Goal: Information Seeking & Learning: Find specific page/section

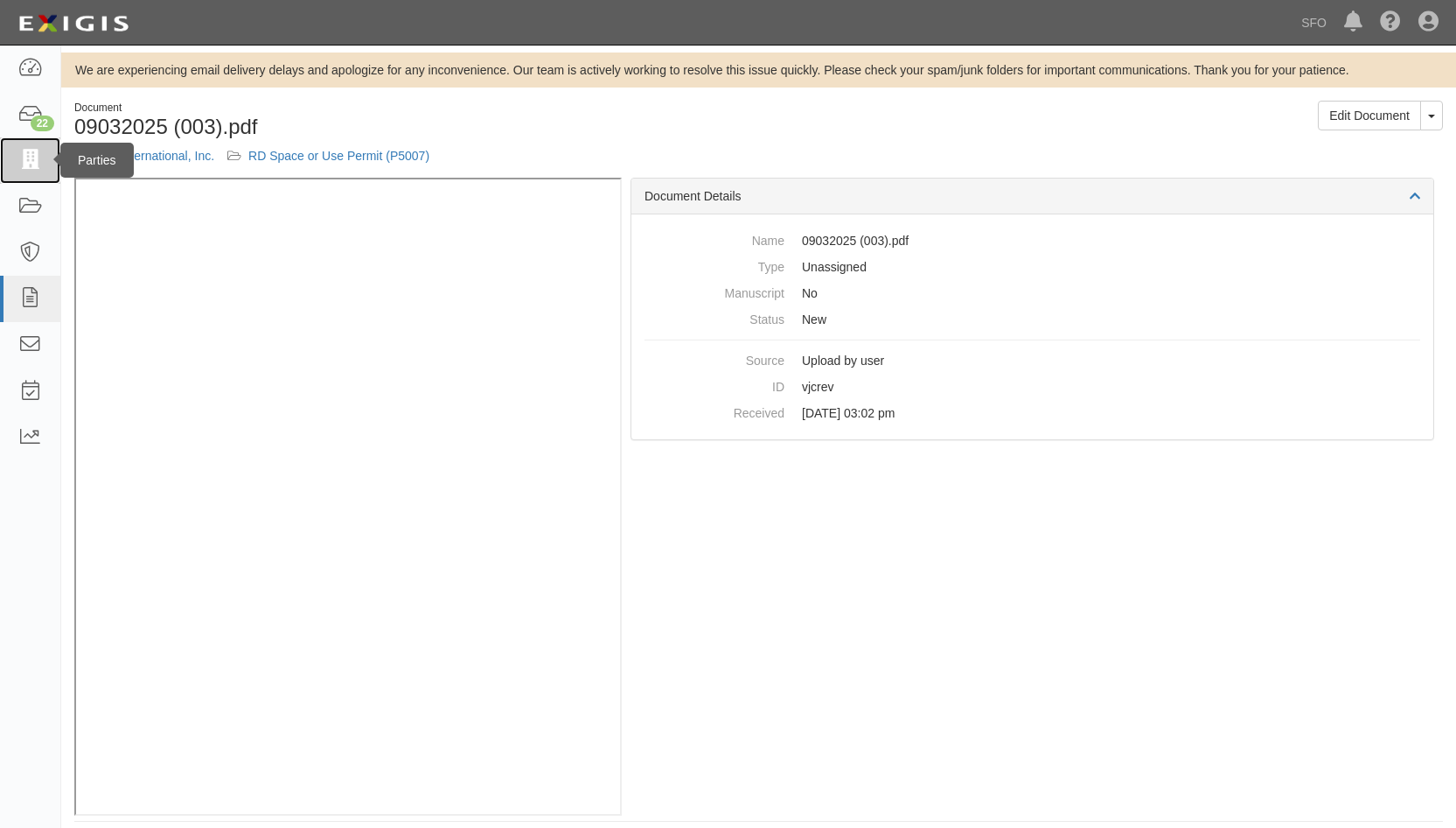
click at [32, 152] on icon at bounding box center [30, 160] width 25 height 20
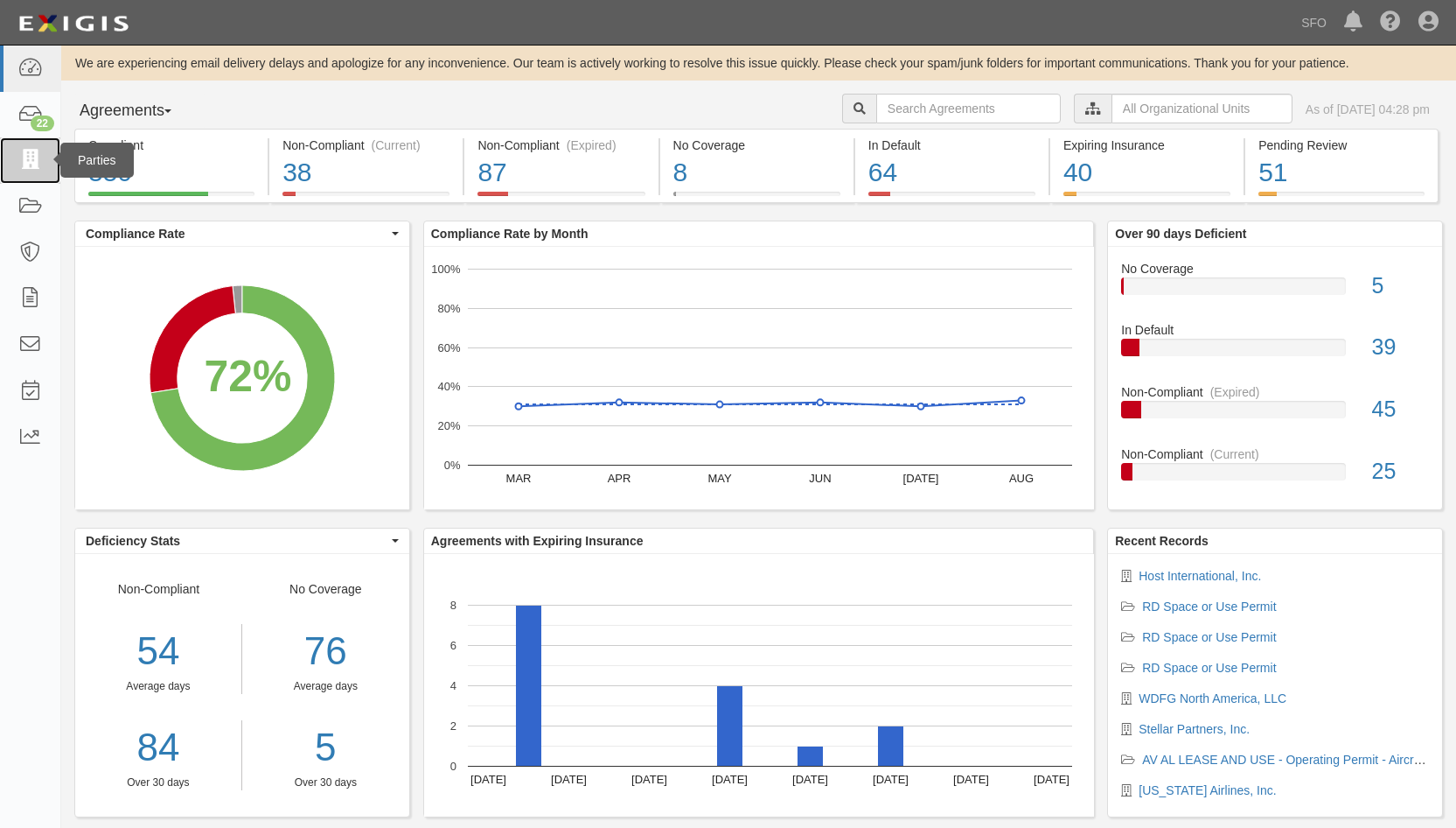
click at [6, 173] on link at bounding box center [30, 160] width 61 height 47
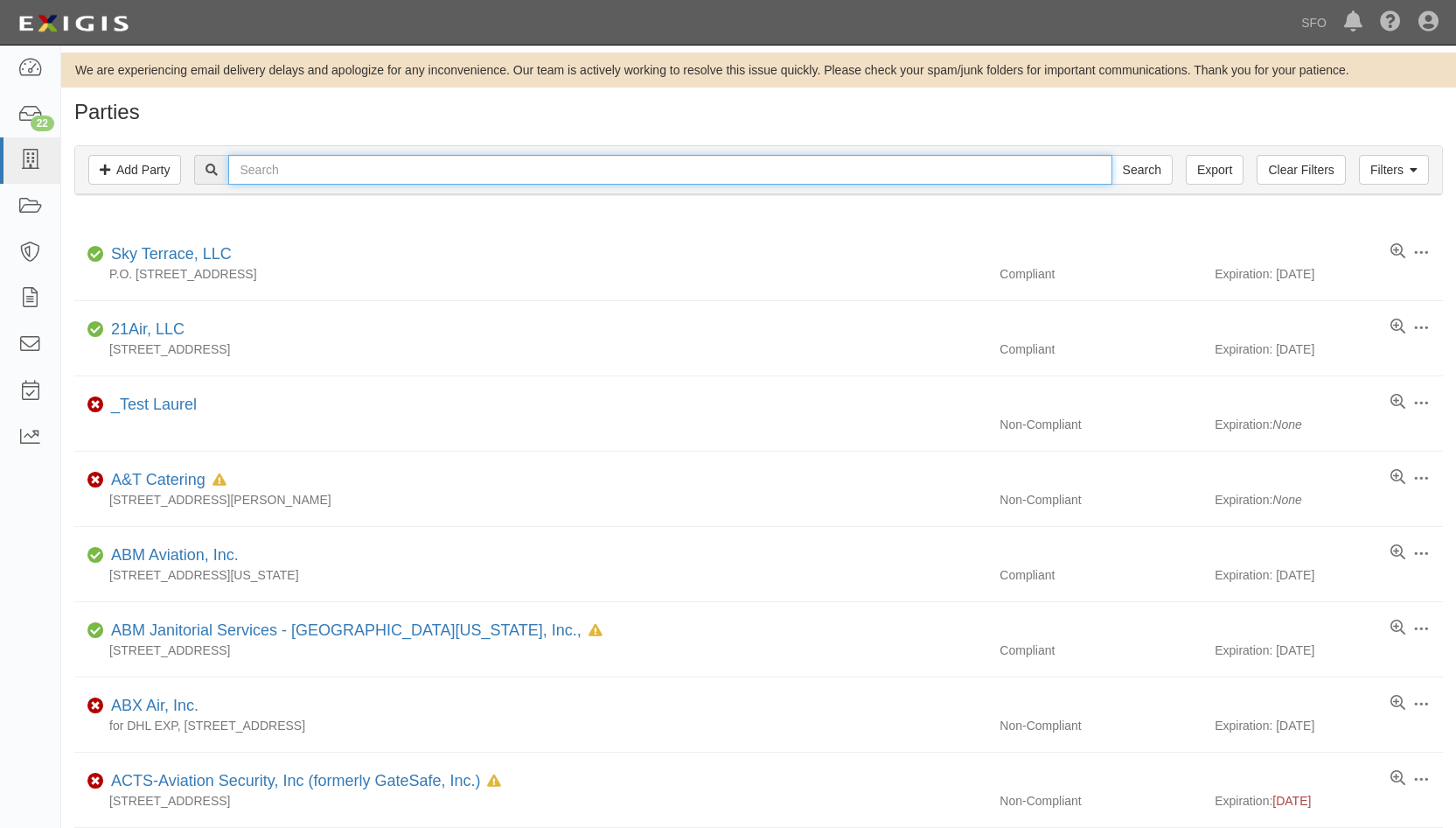
click at [305, 158] on input "text" at bounding box center [670, 169] width 883 height 30
type input "wd"
click at [1111, 155] on input "Search" at bounding box center [1142, 169] width 61 height 30
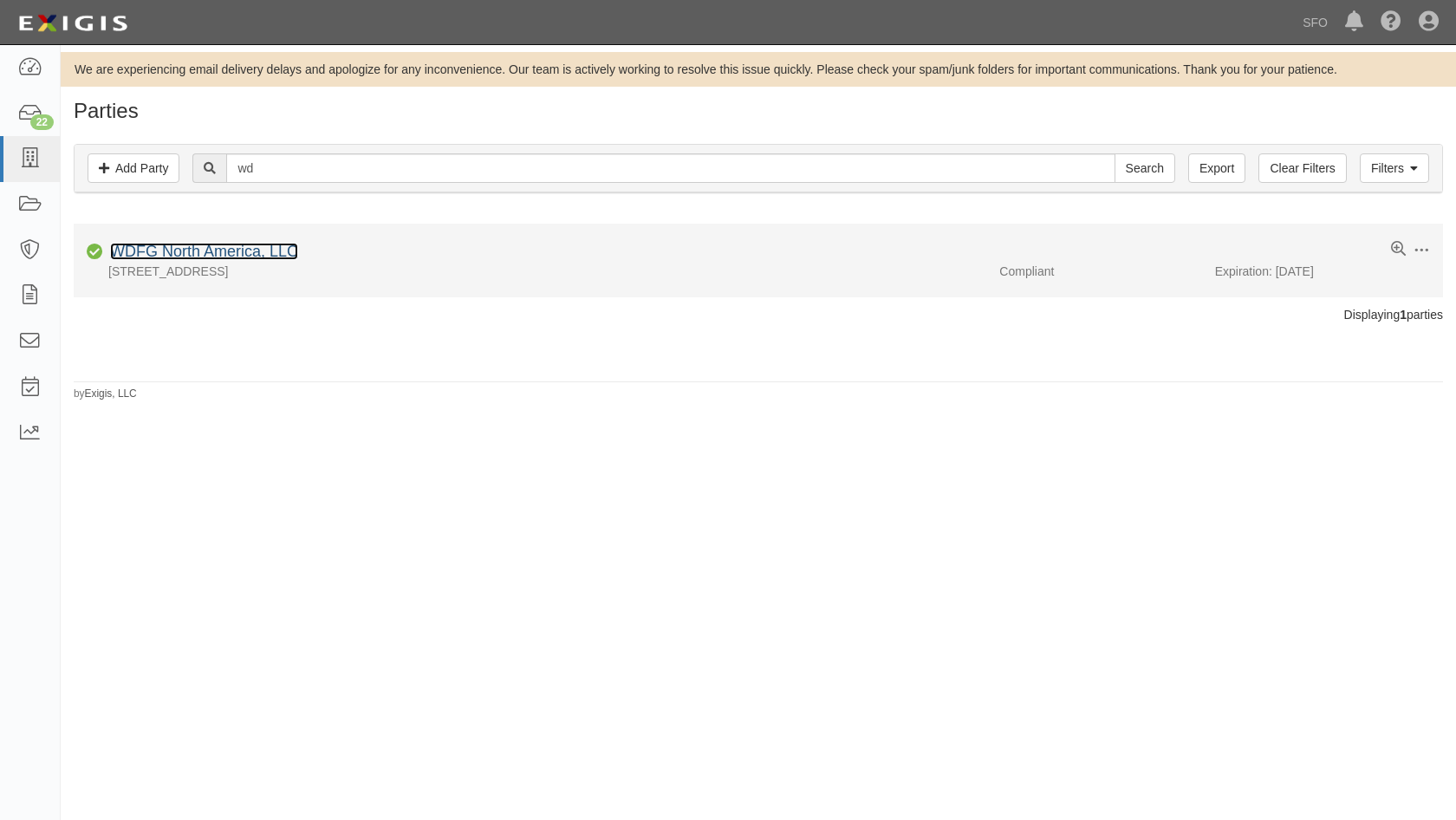
click at [183, 243] on link "WDFG North America, LLC" at bounding box center [204, 251] width 188 height 17
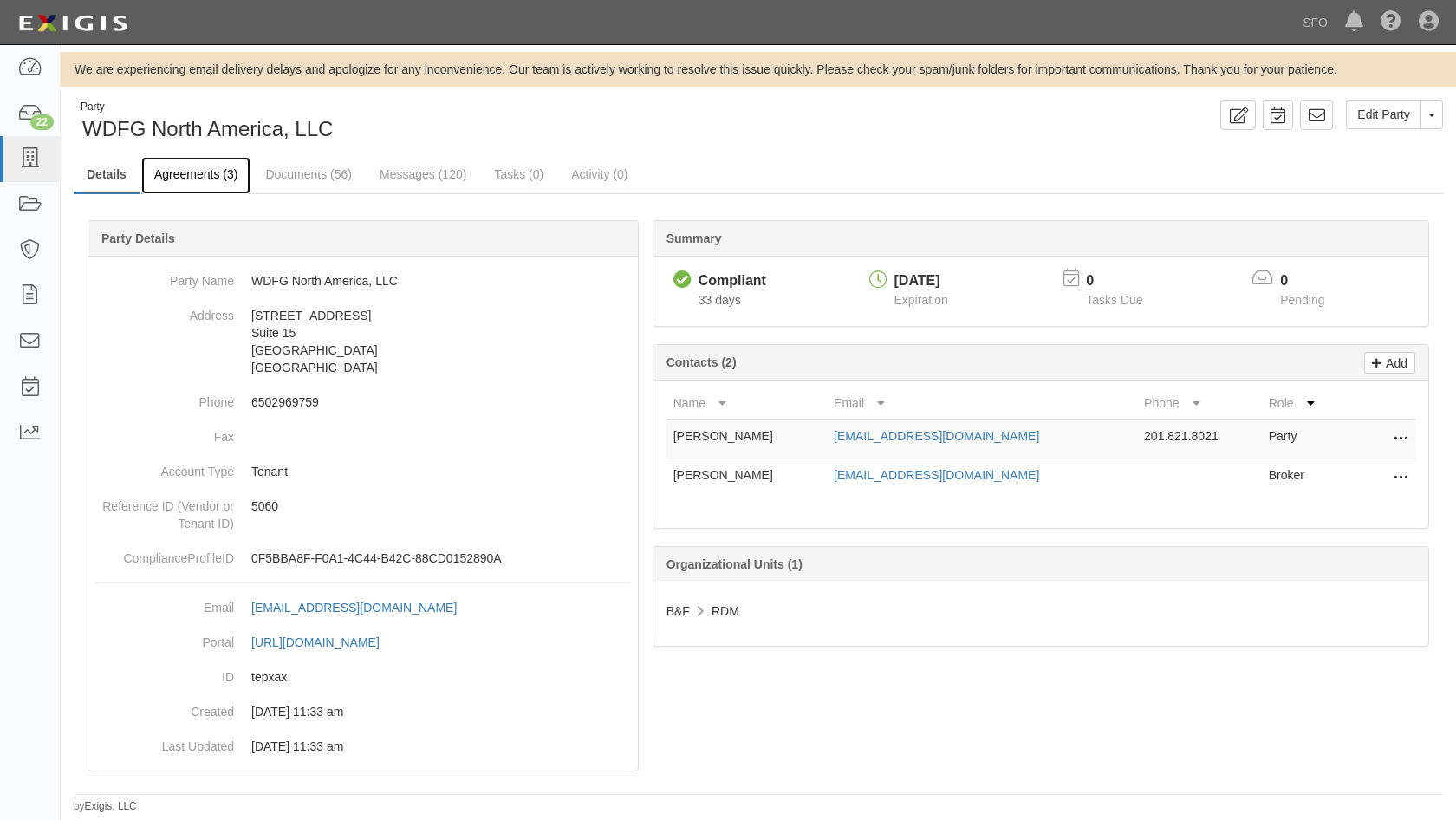
click at [173, 163] on link "Agreements (3)" at bounding box center [196, 175] width 110 height 37
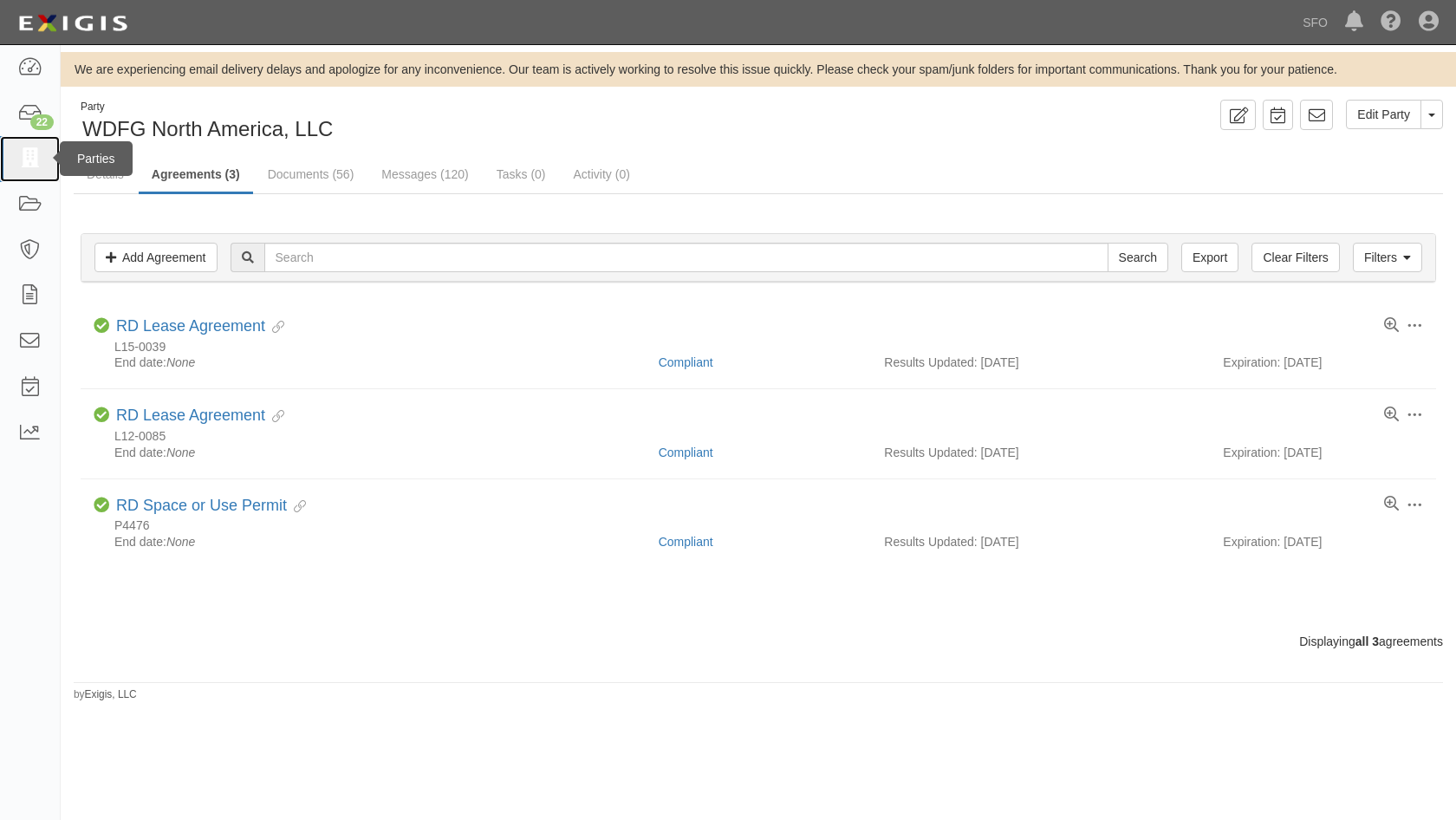
click at [34, 156] on icon at bounding box center [30, 158] width 24 height 20
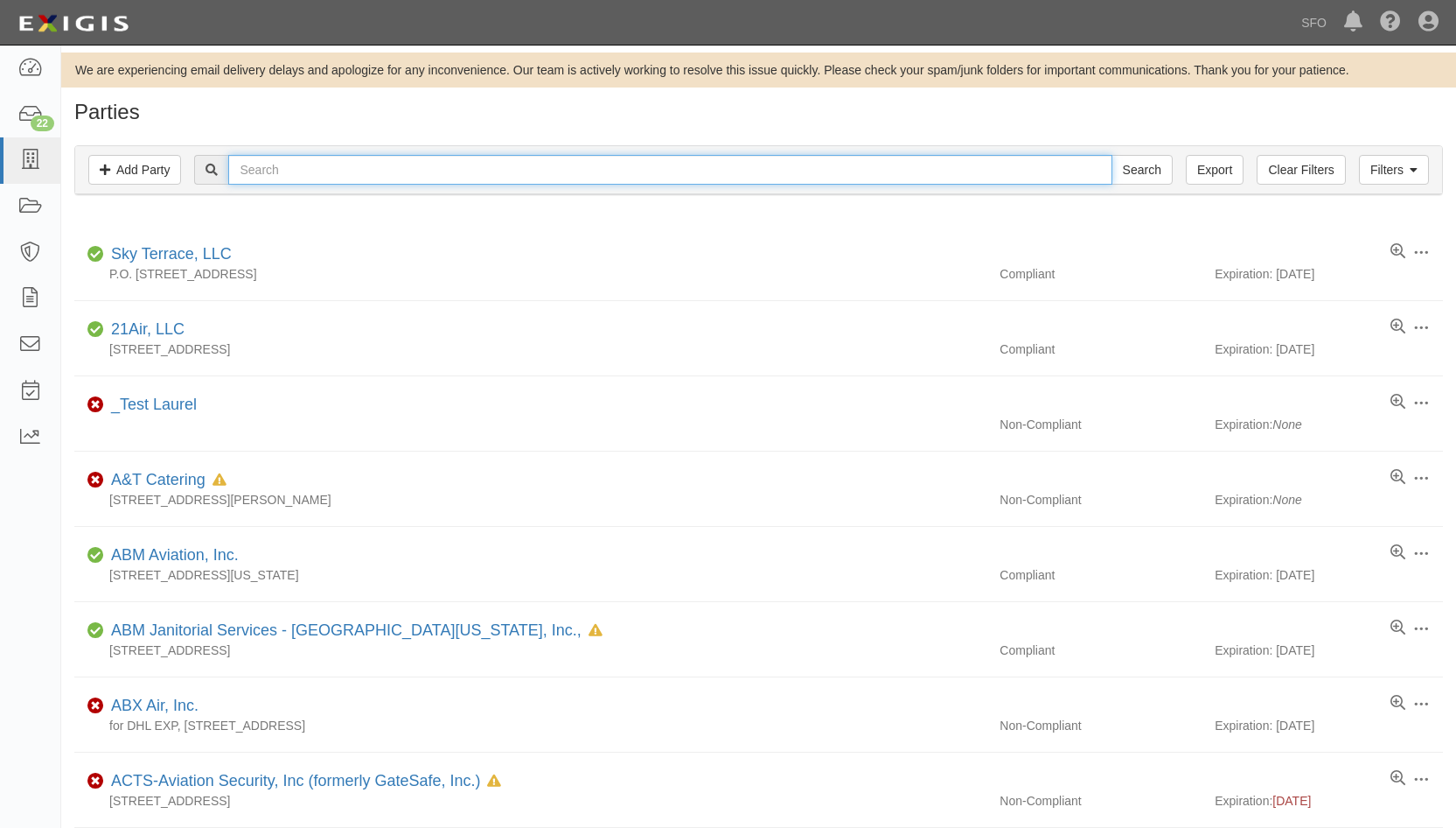
click at [356, 172] on input "text" at bounding box center [670, 169] width 883 height 30
type input "millbrae"
click at [1111, 155] on input "Search" at bounding box center [1142, 169] width 61 height 30
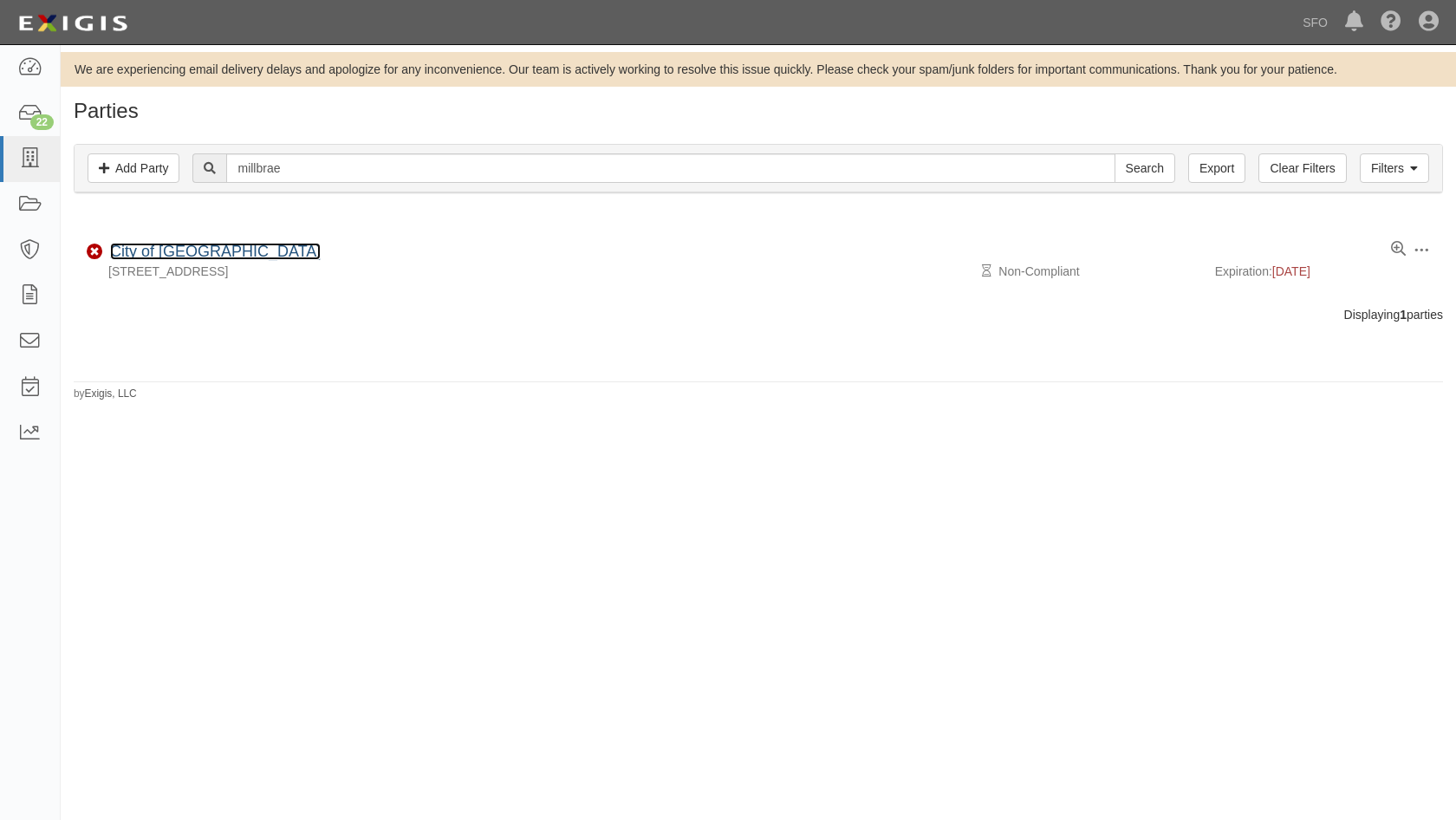
click at [199, 249] on link "City of [GEOGRAPHIC_DATA]" at bounding box center [216, 251] width 210 height 17
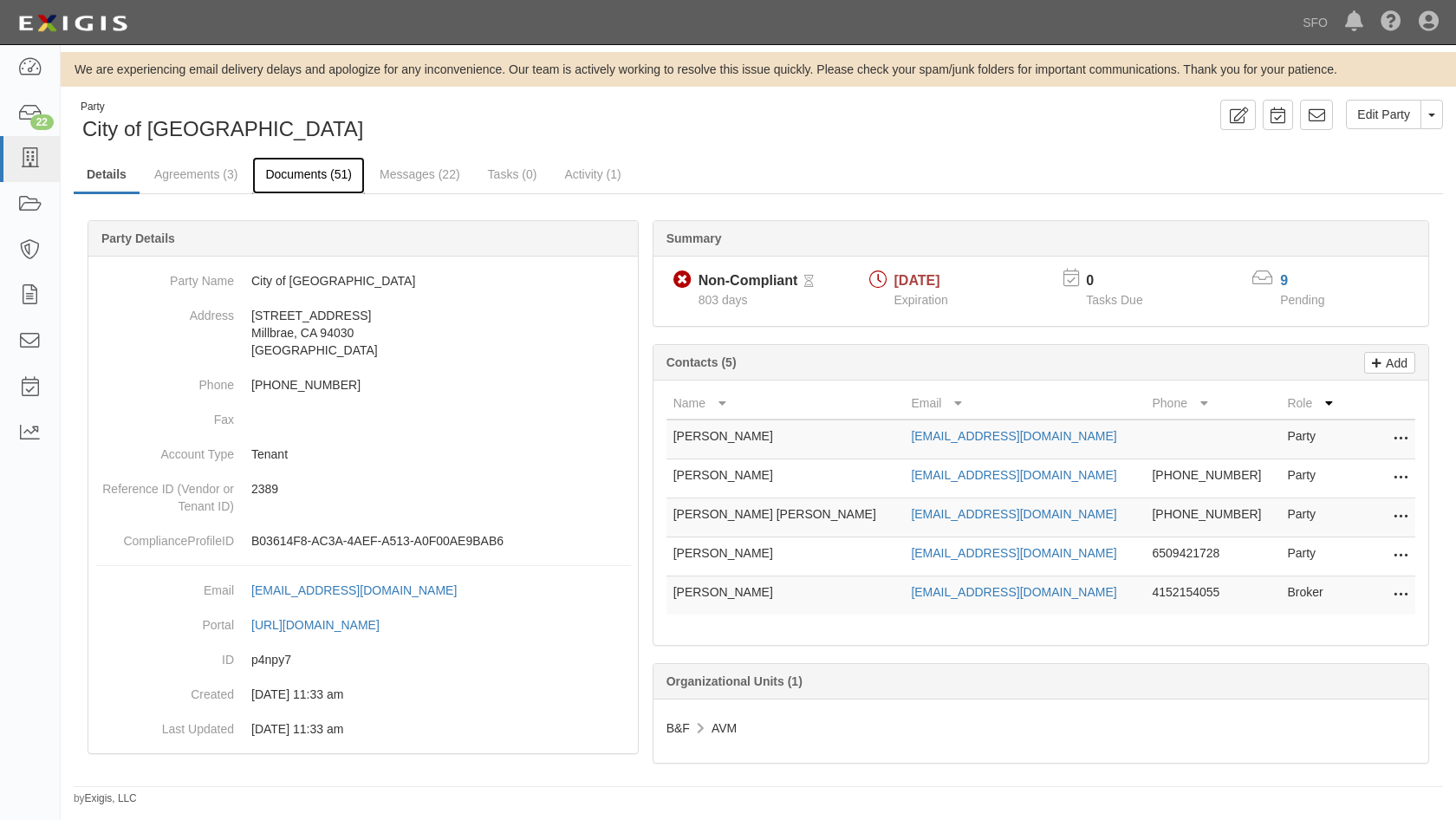
click at [308, 166] on link "Documents (51)" at bounding box center [309, 175] width 113 height 37
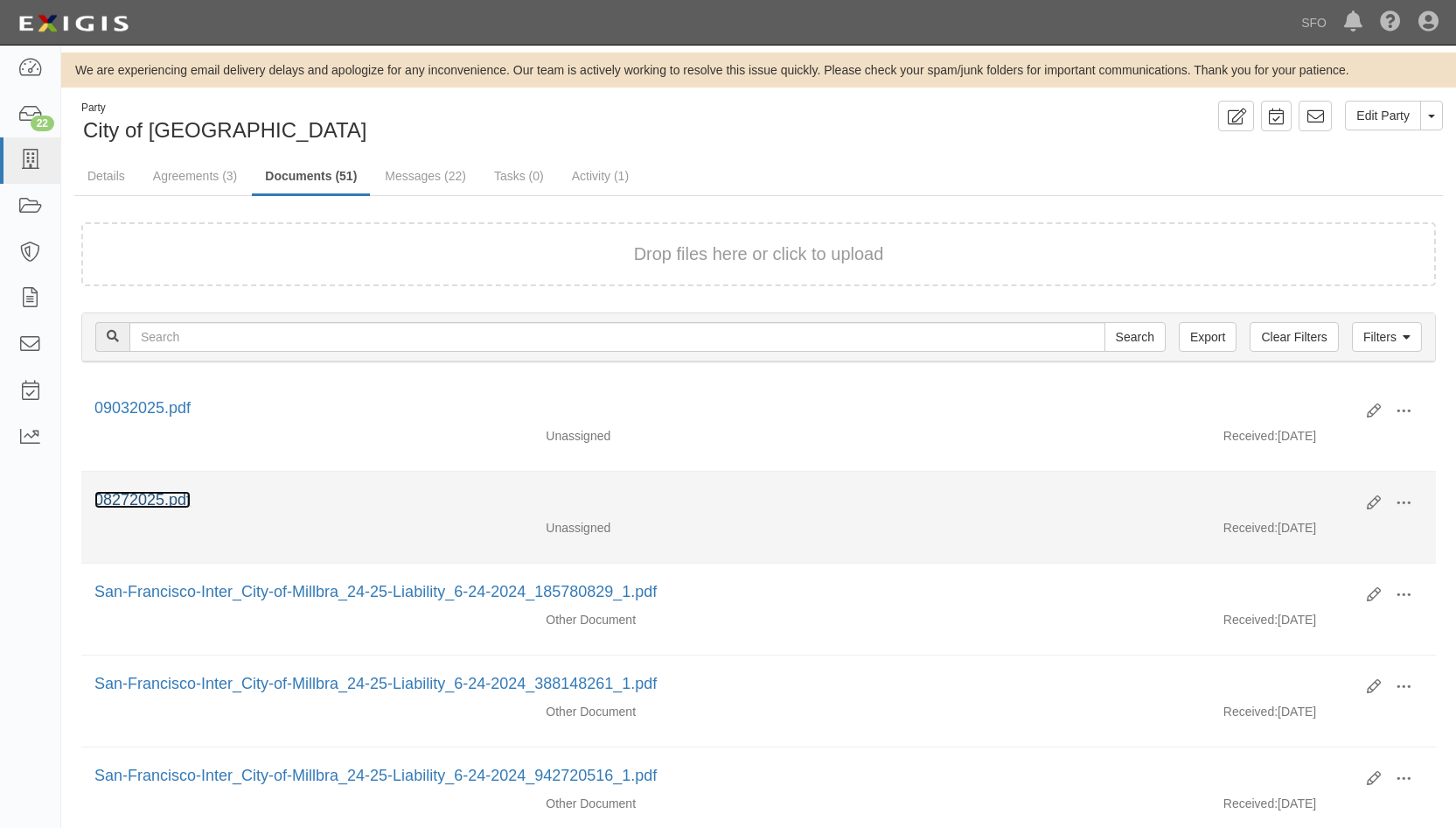
click at [123, 497] on link "08272025.pdf" at bounding box center [143, 500] width 97 height 18
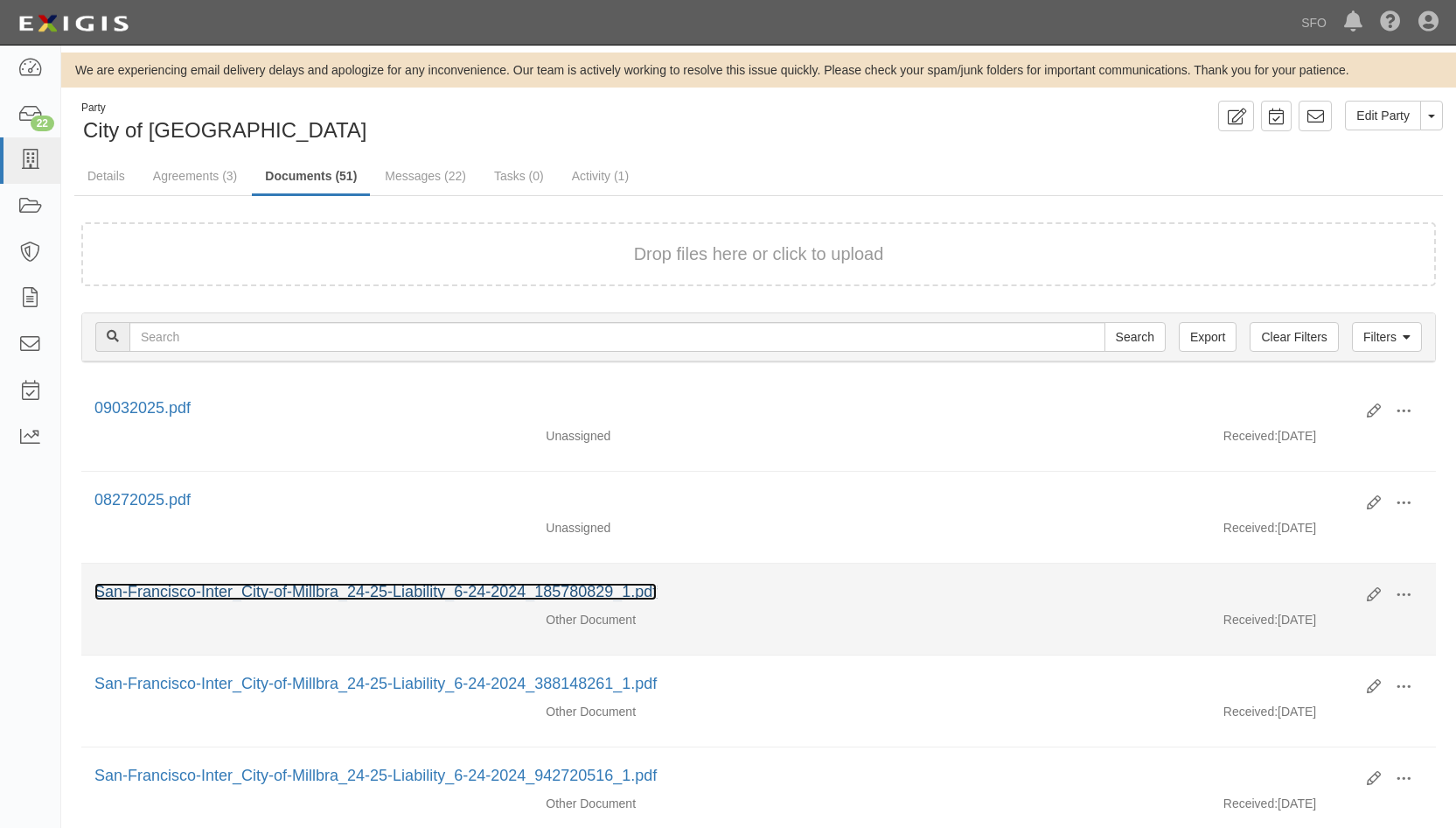
click at [193, 588] on link "San-Francisco-Inter_City-of-Millbra_24-25-Liability_6-24-2024_185780829_1.pdf" at bounding box center [376, 592] width 563 height 18
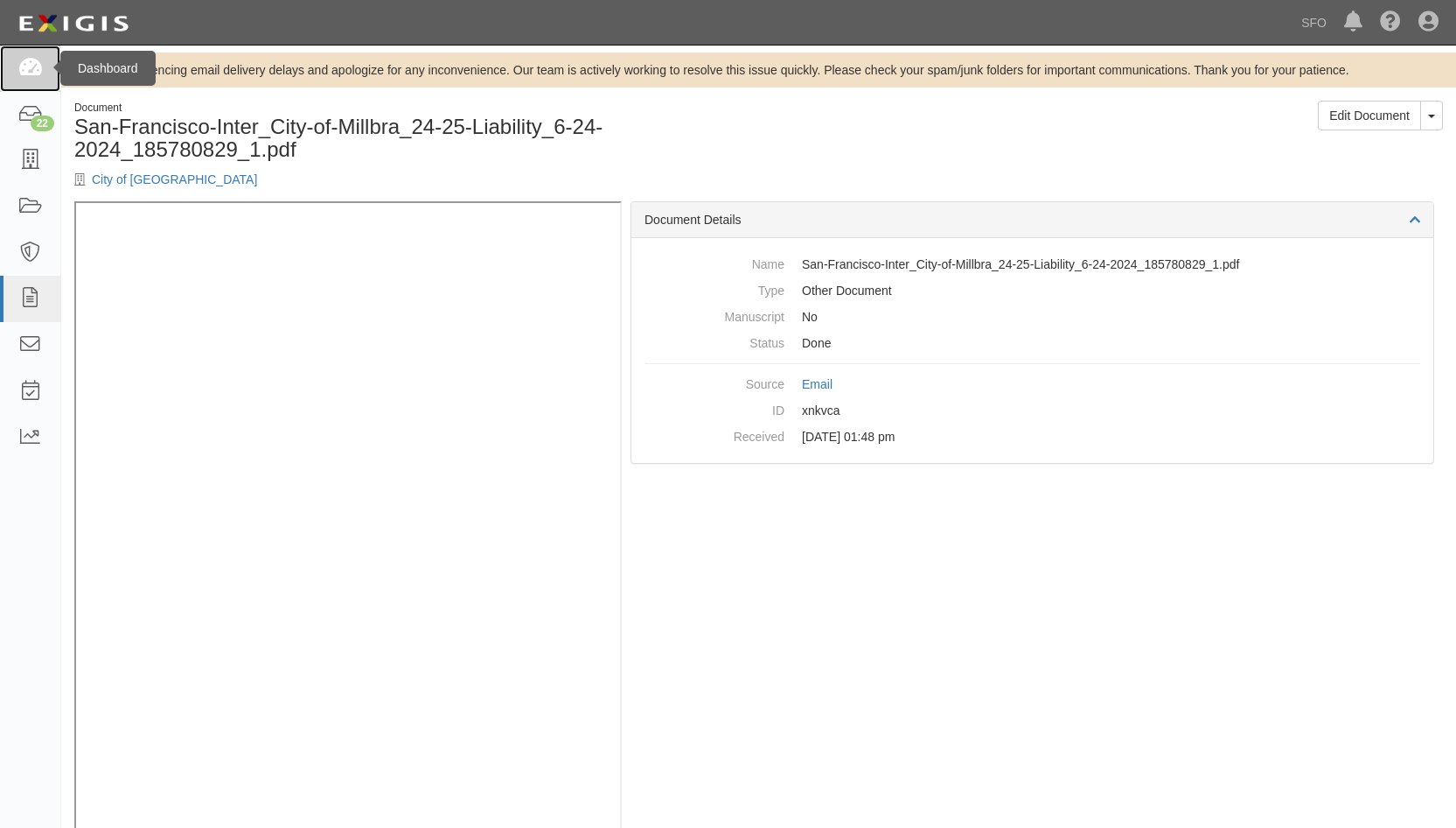
click at [26, 56] on link at bounding box center [30, 68] width 61 height 47
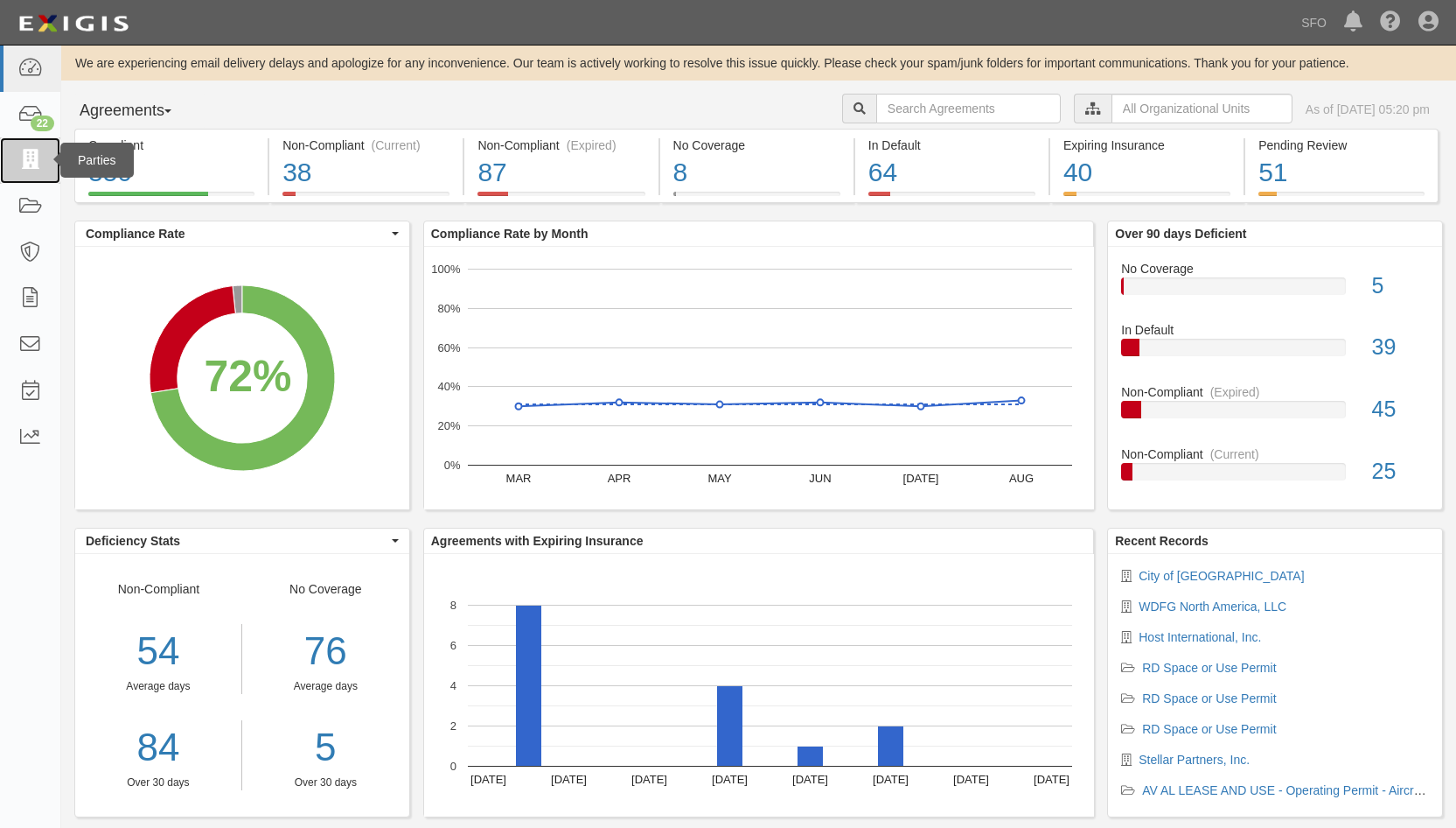
click at [29, 176] on link at bounding box center [30, 160] width 61 height 47
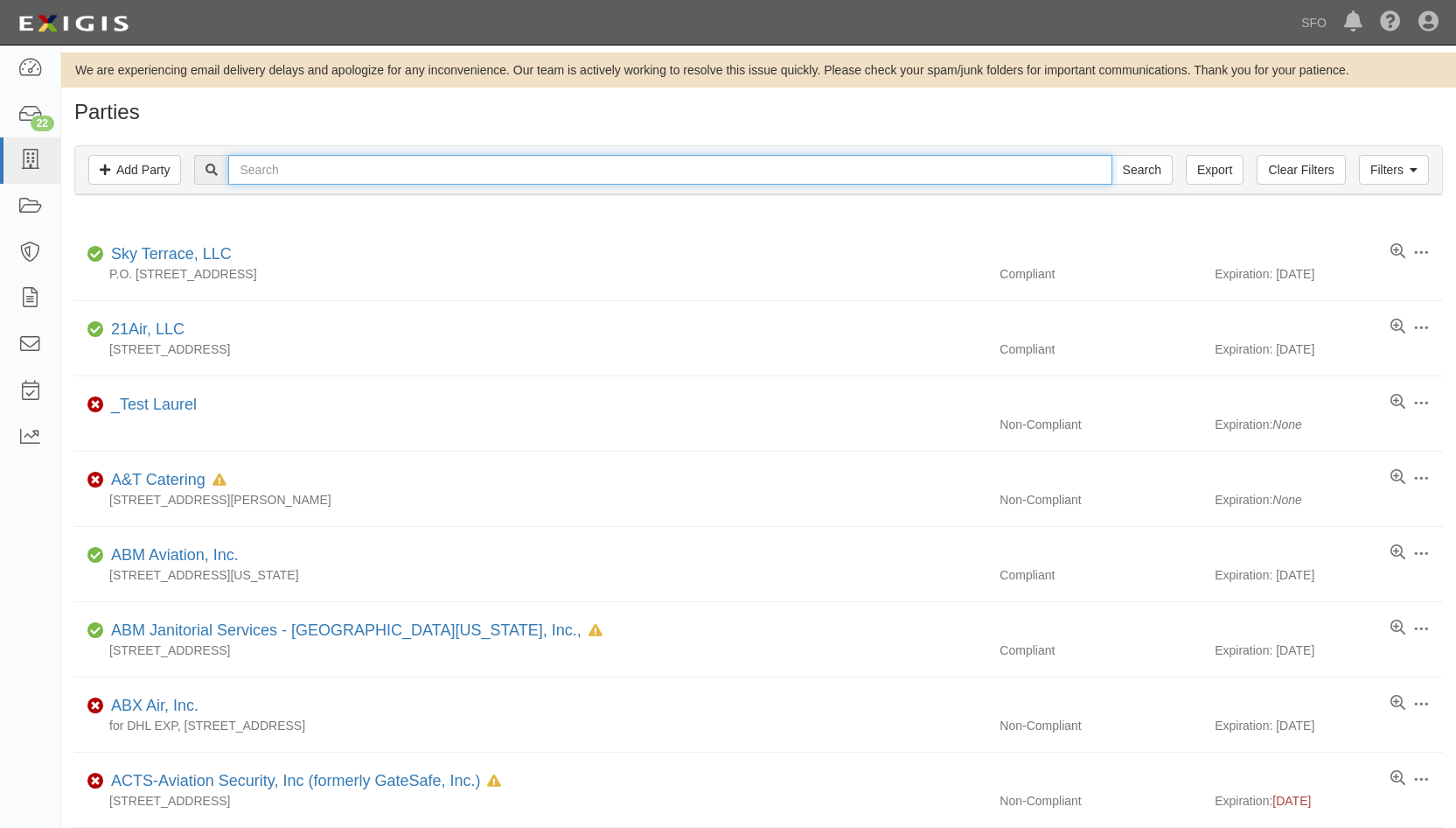
click at [317, 182] on input "text" at bounding box center [670, 169] width 883 height 30
type input "san bru"
click at [1111, 155] on input "Search" at bounding box center [1142, 169] width 61 height 30
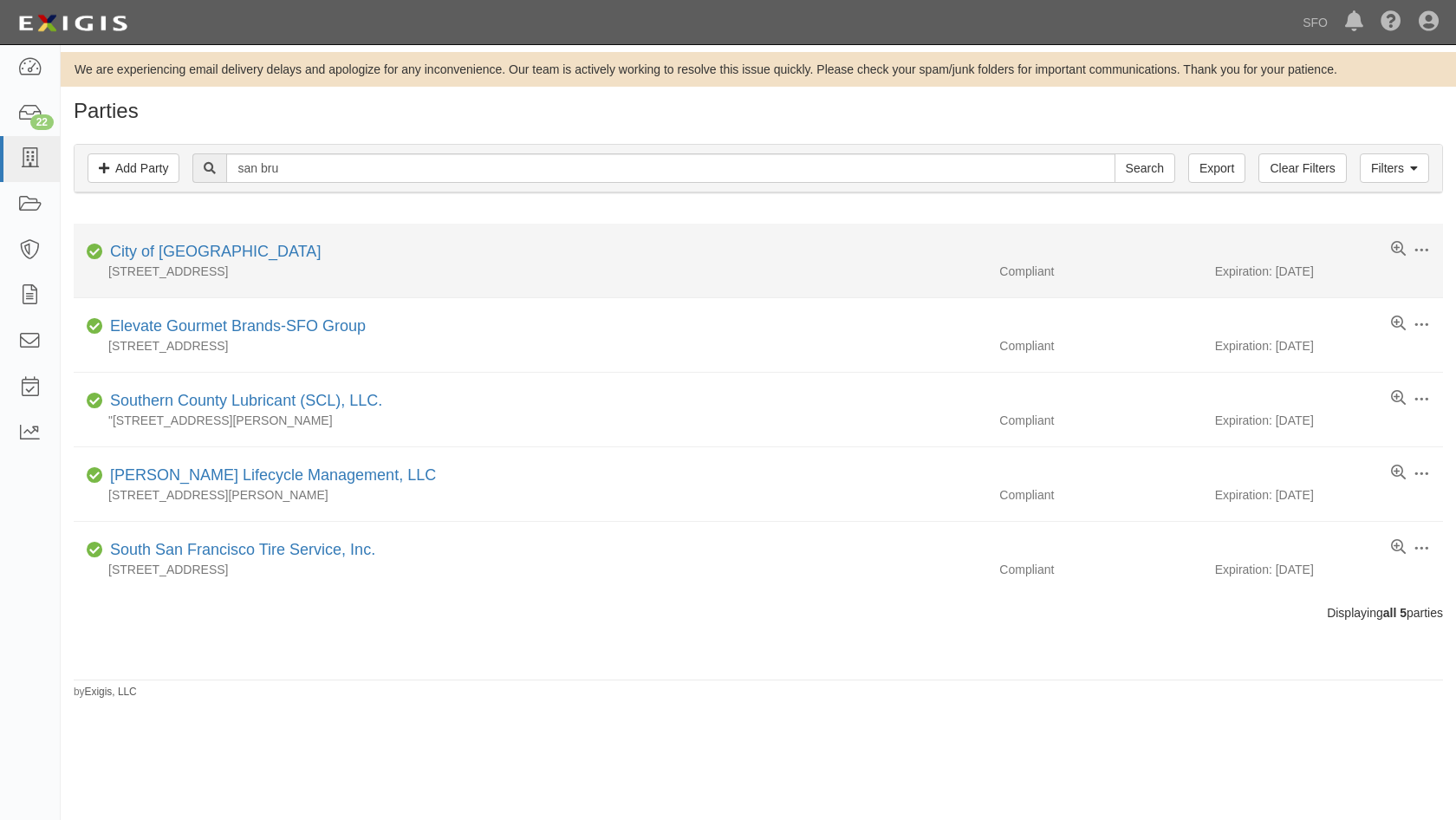
click at [170, 263] on div "567 El Camino Real, San Bruno, CA 4066, United States" at bounding box center [530, 271] width 912 height 17
click at [176, 254] on link "City of [GEOGRAPHIC_DATA]" at bounding box center [216, 251] width 210 height 17
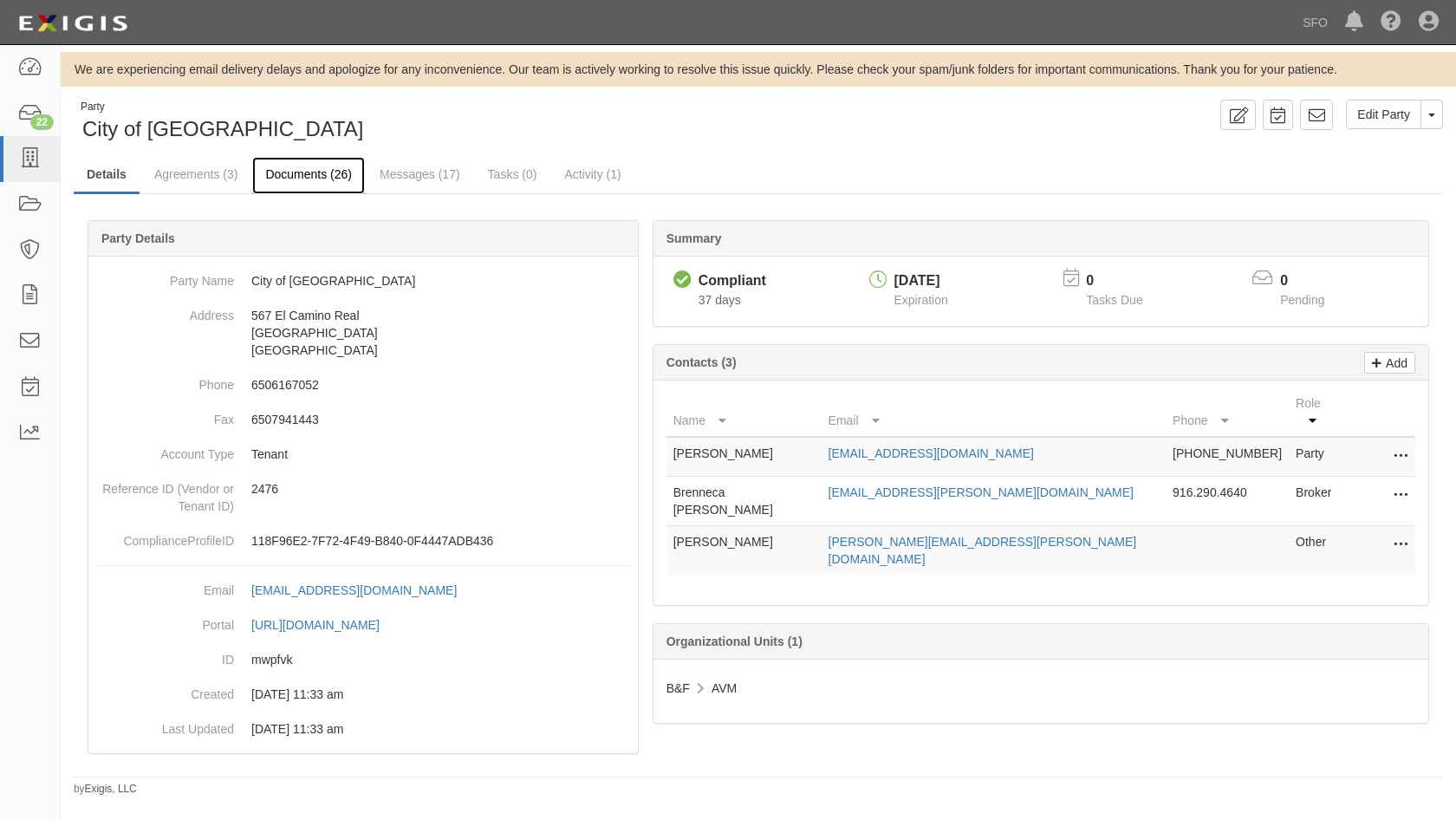
click at [297, 174] on link "Documents (26)" at bounding box center [309, 175] width 113 height 37
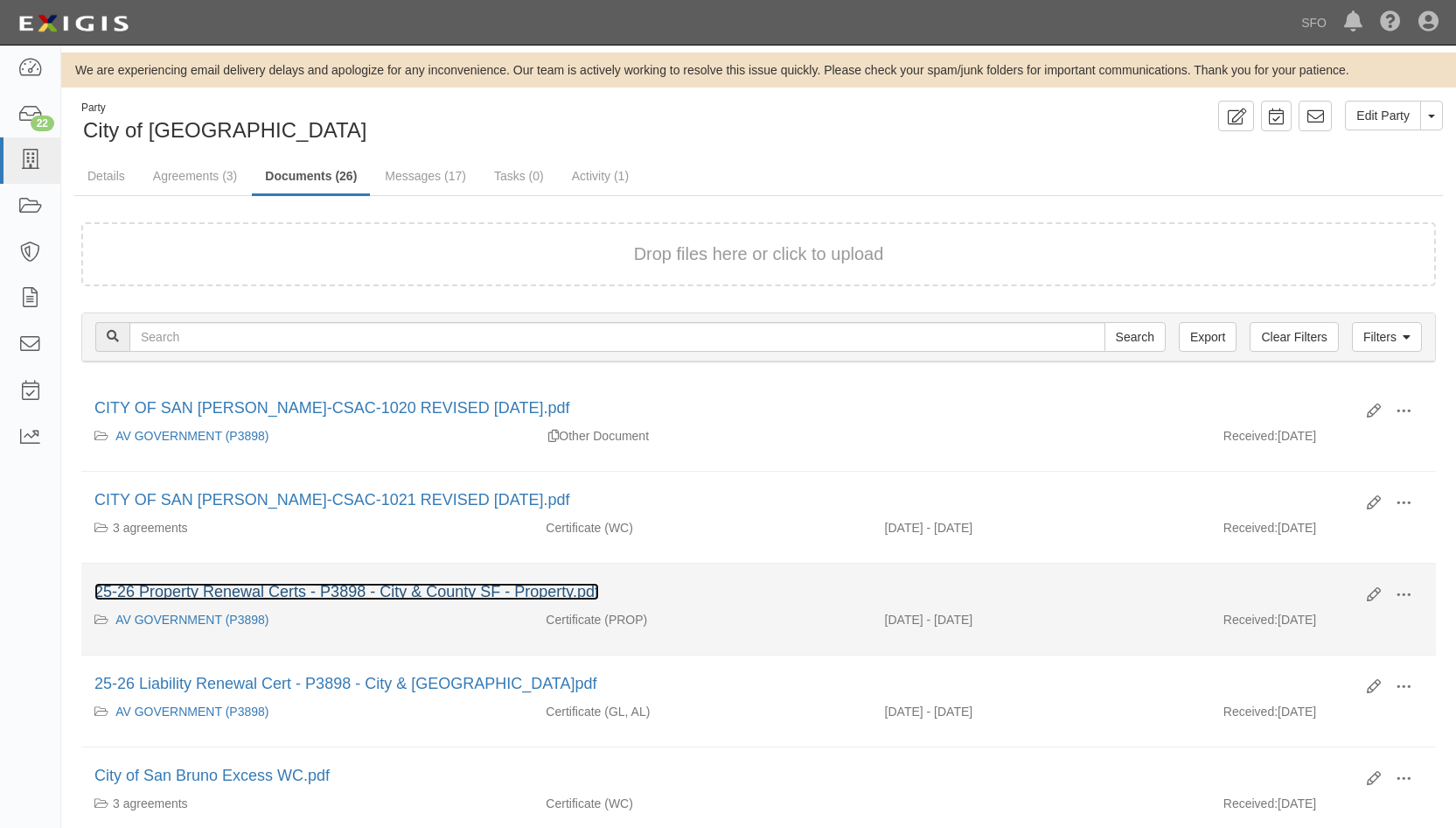
click at [410, 597] on link "25-26 Property Renewal Certs - P3898 - City & County SF - Property.pdf" at bounding box center [347, 592] width 505 height 18
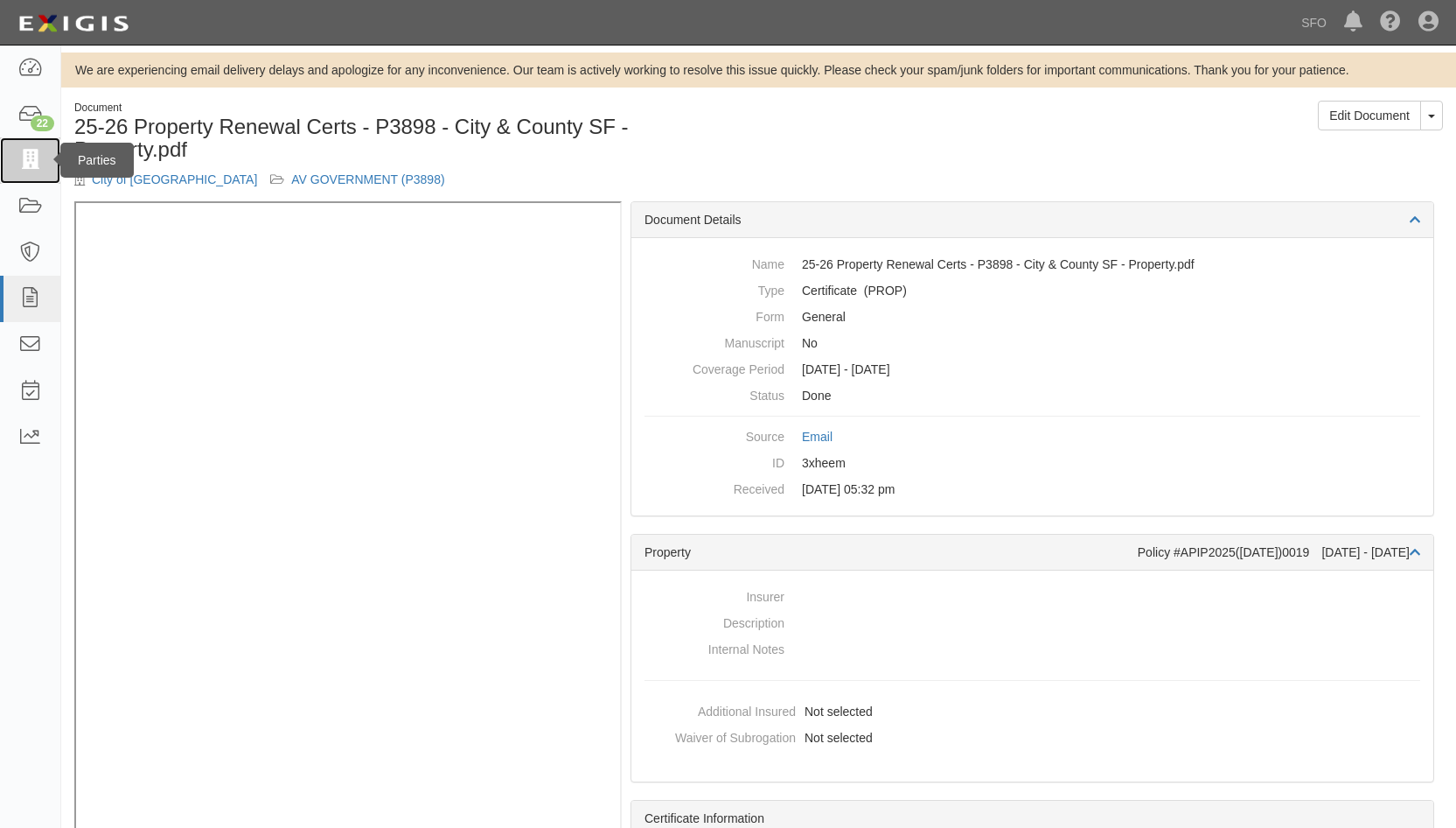
click at [33, 151] on icon at bounding box center [30, 160] width 25 height 20
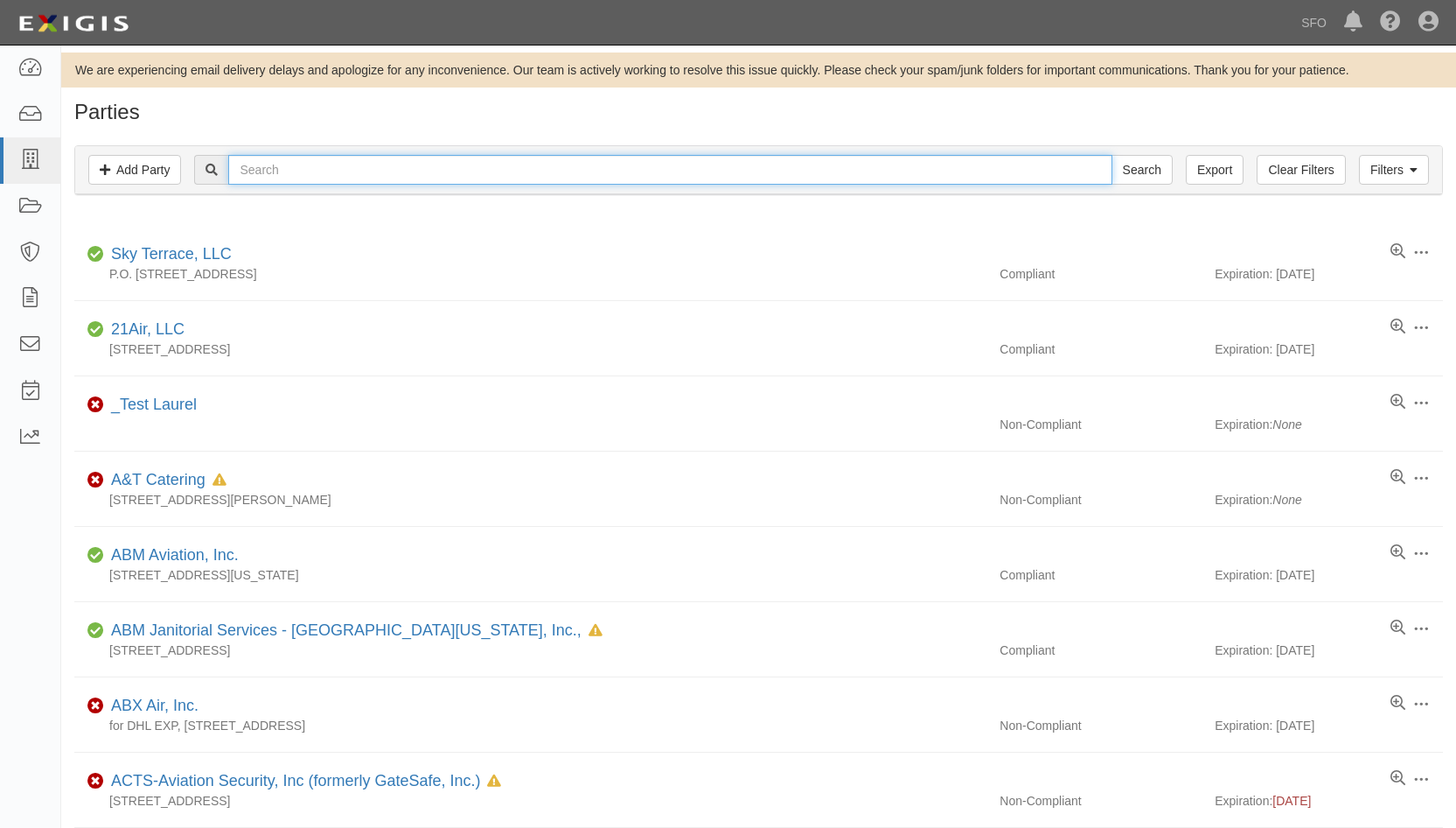
click at [366, 176] on input "text" at bounding box center [670, 169] width 883 height 30
type input "millb"
click at [1111, 155] on input "Search" at bounding box center [1142, 169] width 61 height 30
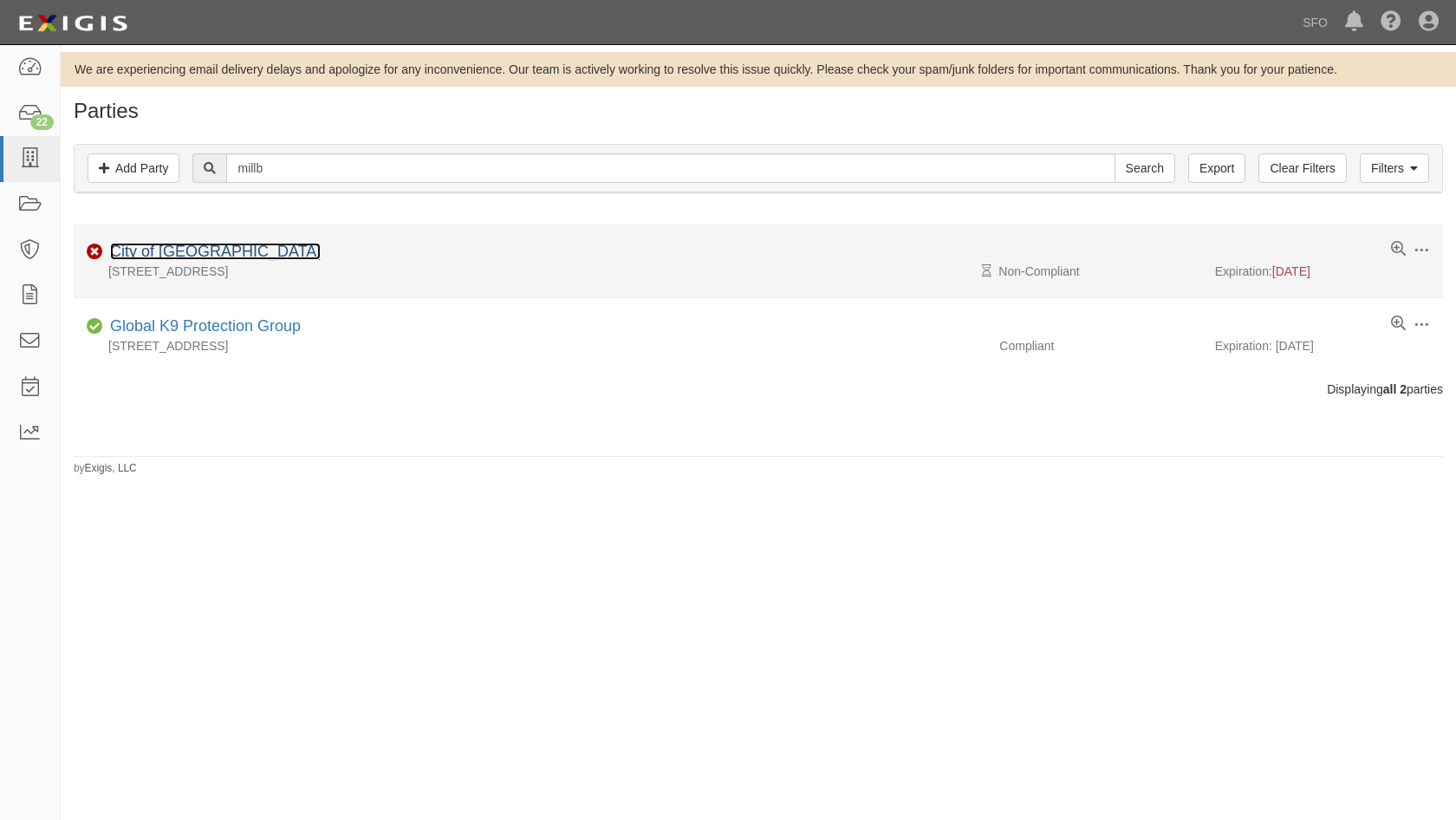
click at [196, 250] on link "City of [GEOGRAPHIC_DATA]" at bounding box center [216, 251] width 210 height 17
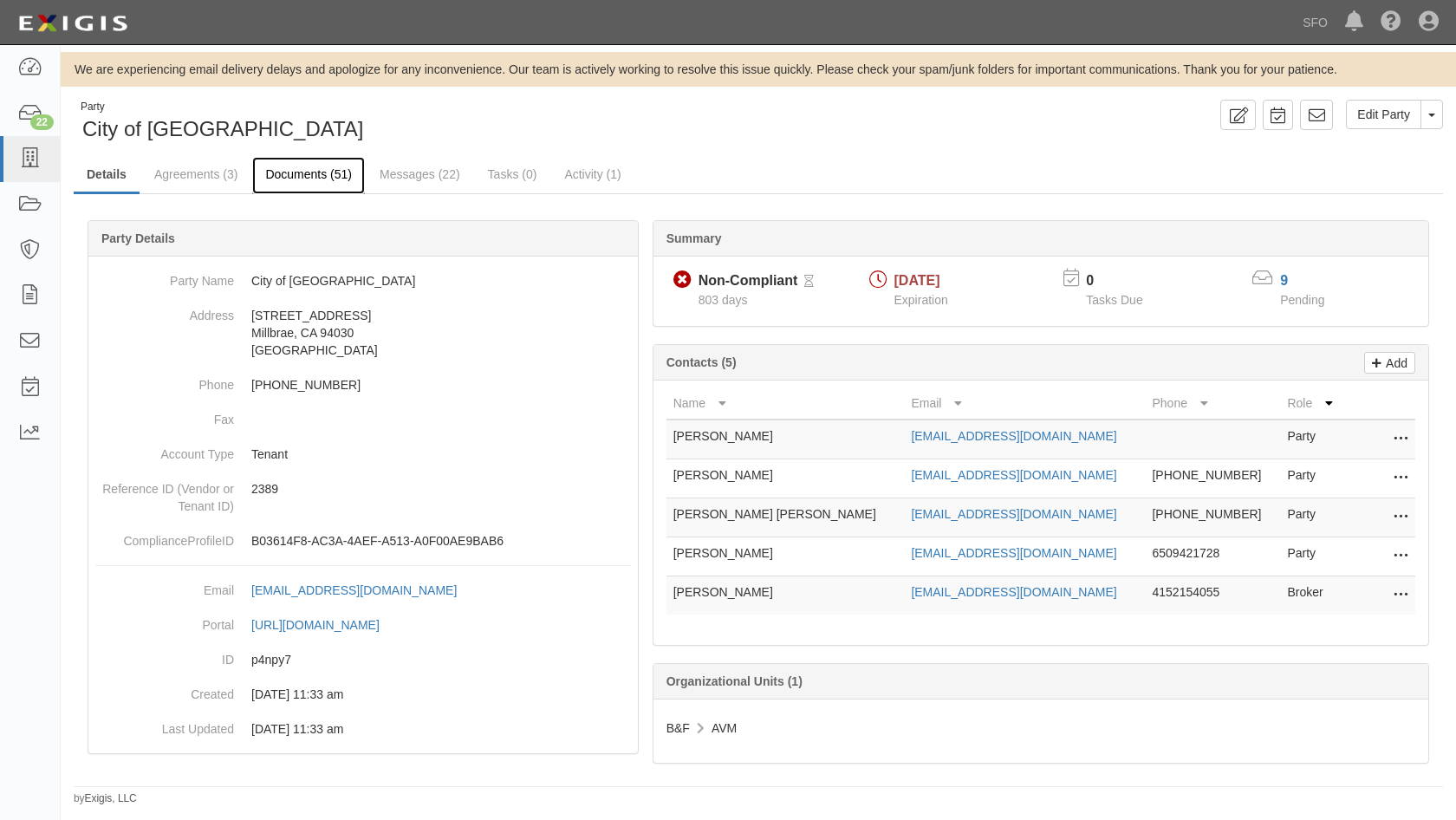
click at [297, 176] on link "Documents (51)" at bounding box center [309, 175] width 113 height 37
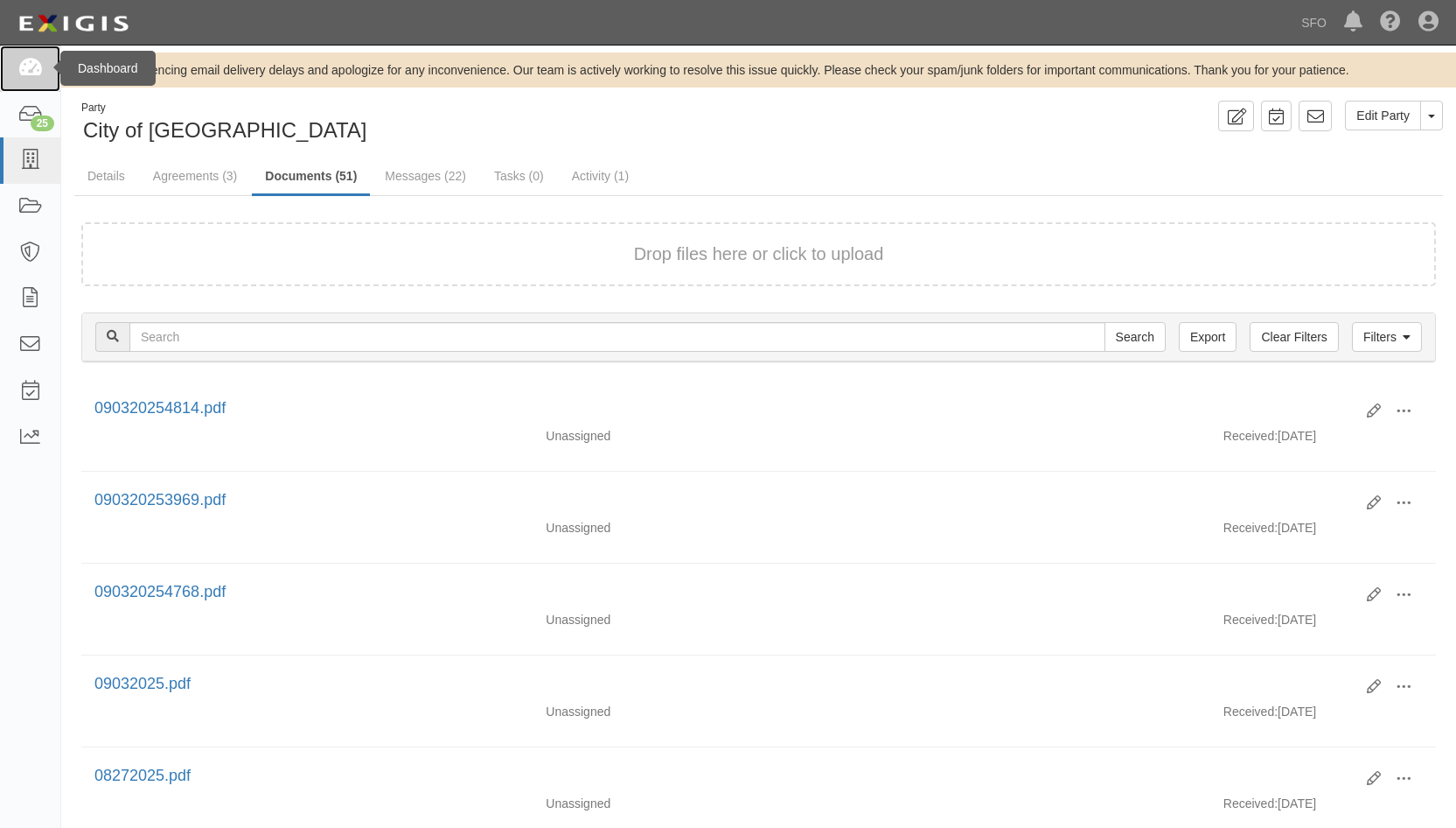
click at [26, 85] on link at bounding box center [30, 68] width 61 height 47
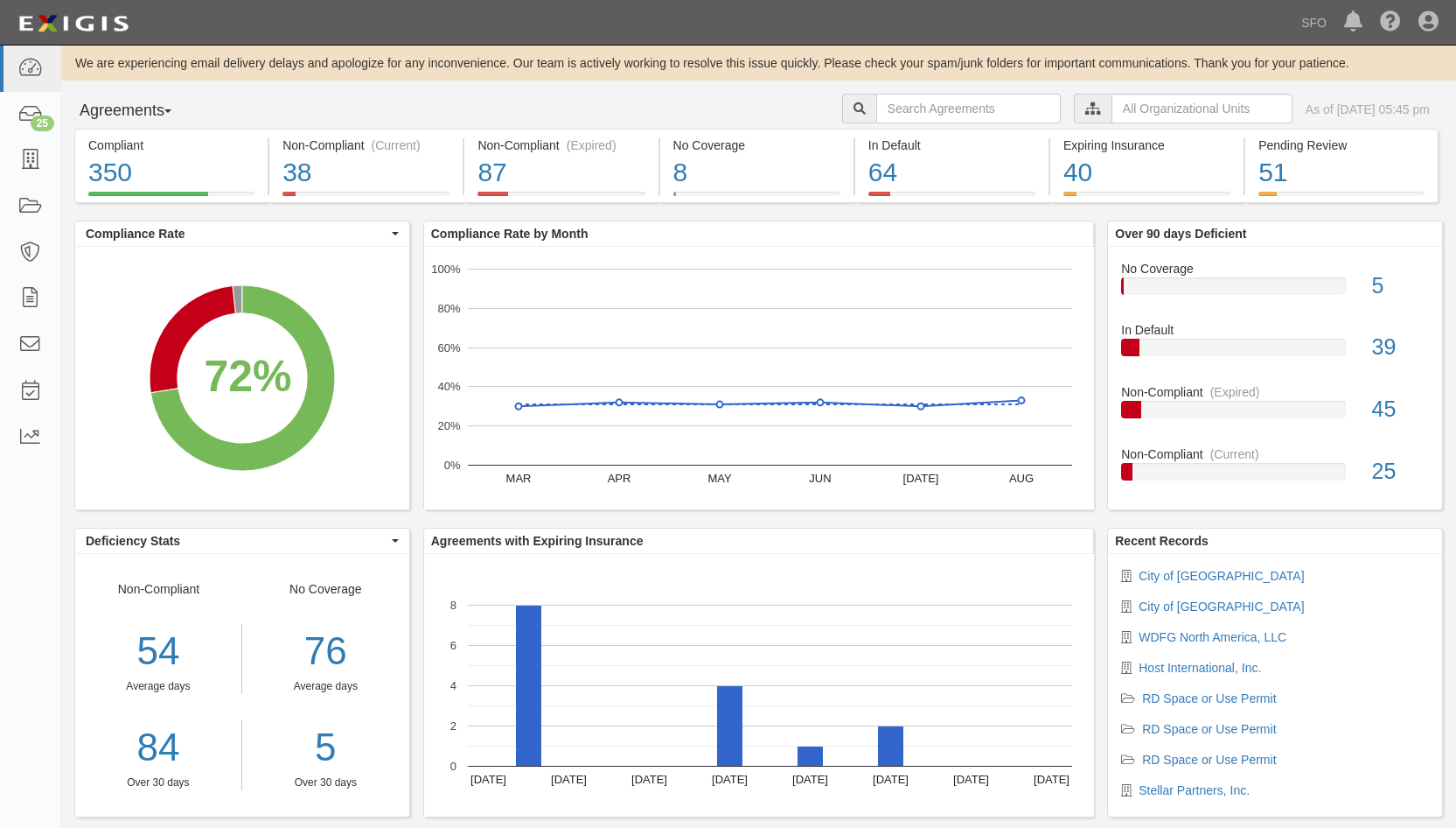
click at [102, 117] on button "Agreements" at bounding box center [140, 112] width 131 height 35
click at [115, 140] on link "Parties" at bounding box center [144, 147] width 138 height 23
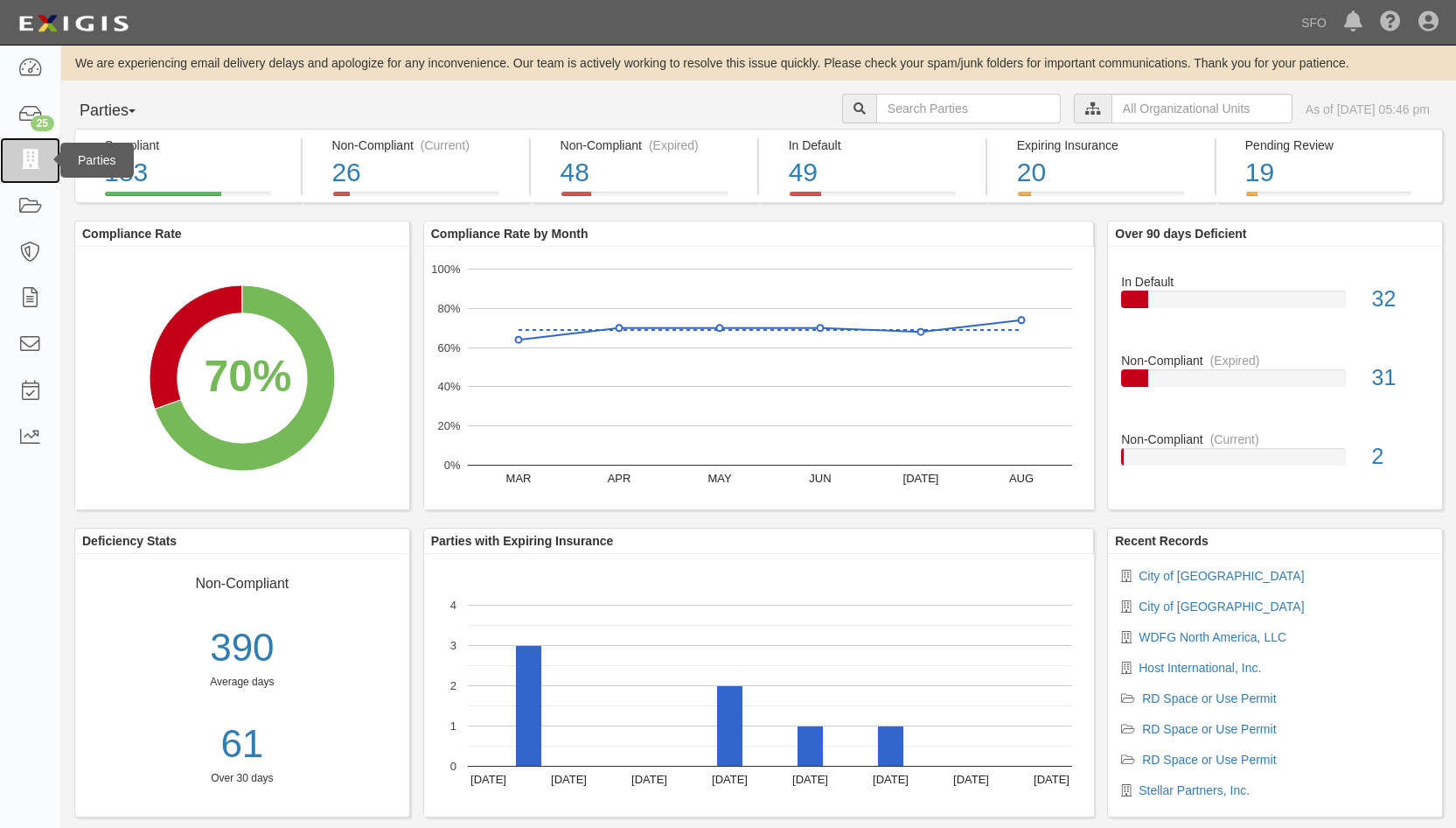
click at [45, 156] on link at bounding box center [30, 160] width 61 height 47
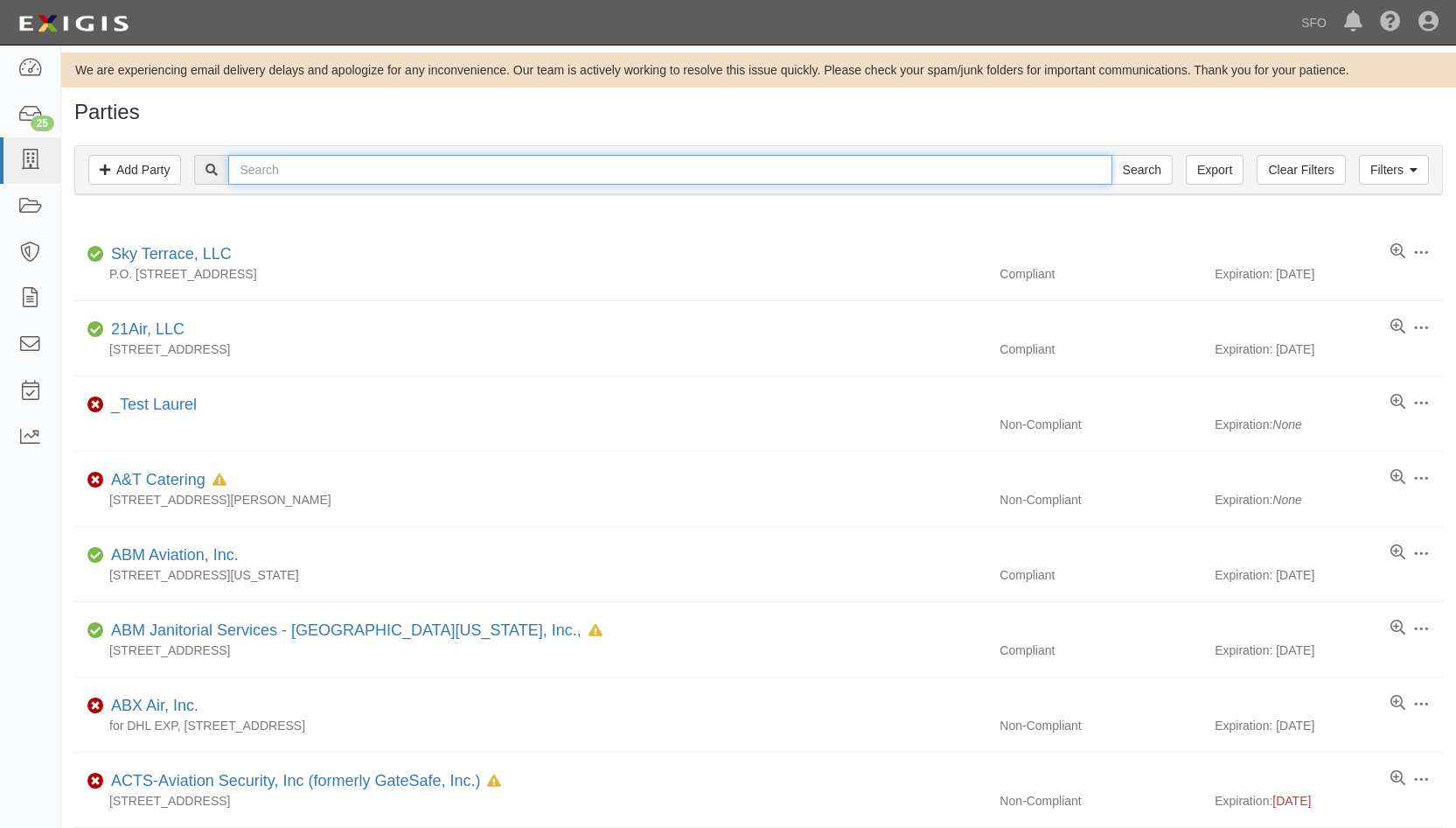
drag, startPoint x: 0, startPoint y: 0, endPoint x: 283, endPoint y: 161, distance: 325.6
click at [283, 161] on input "text" at bounding box center [670, 169] width 883 height 30
type input "prop"
click at [1111, 155] on input "Search" at bounding box center [1142, 169] width 61 height 30
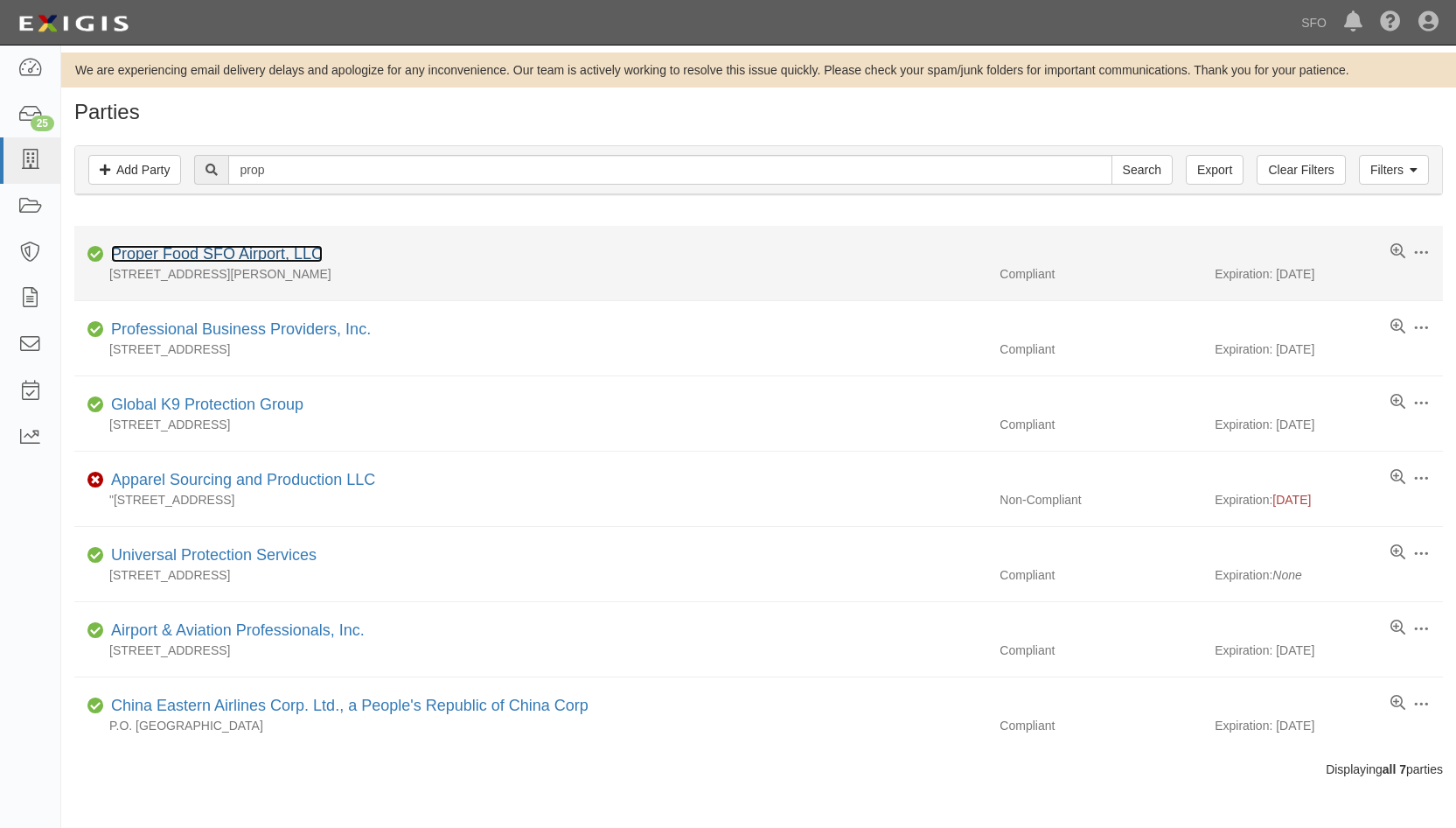
click at [246, 249] on link "Proper Food SFO Airport, LLC" at bounding box center [217, 254] width 212 height 18
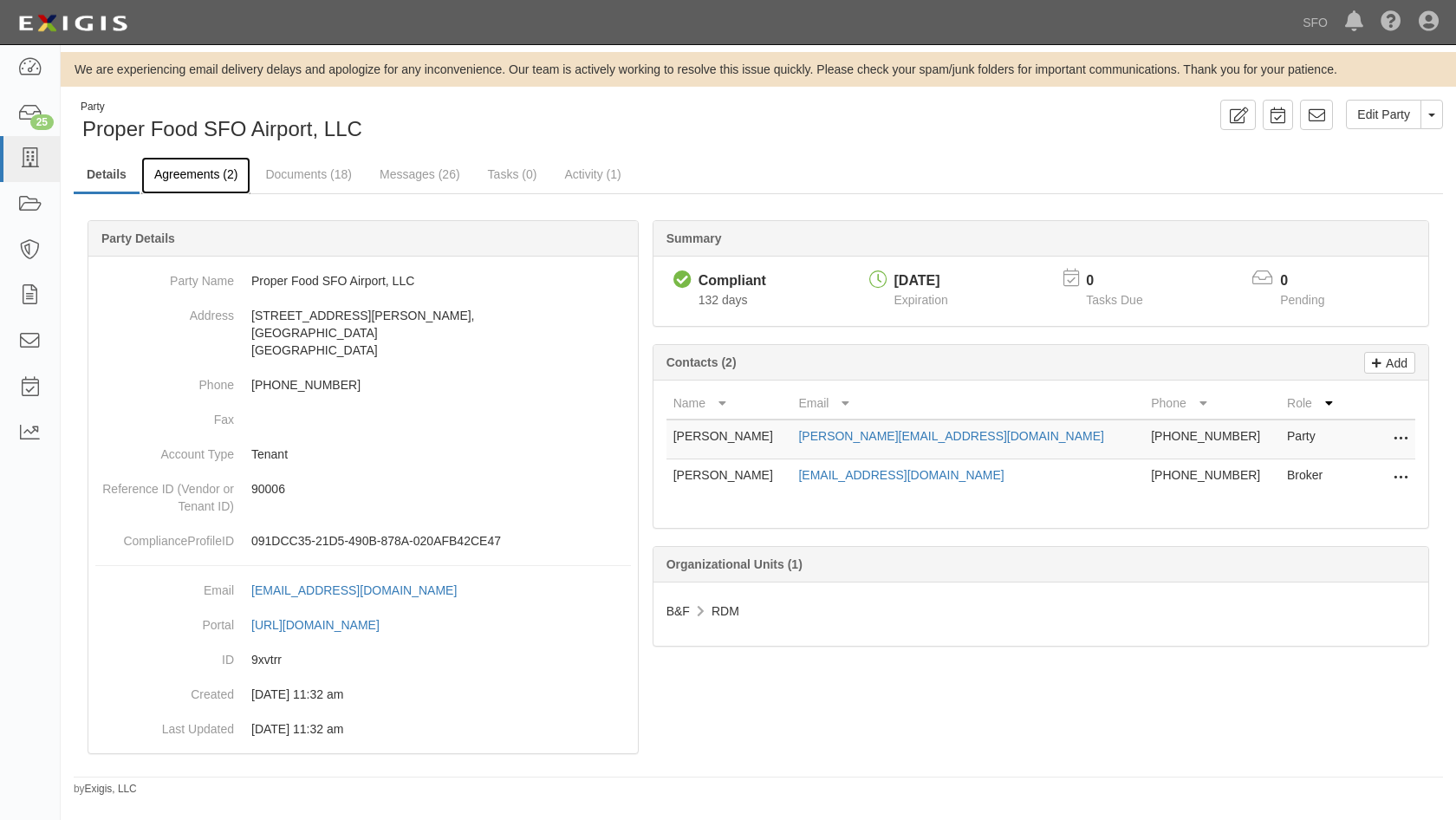
click at [217, 173] on link "Agreements (2)" at bounding box center [196, 175] width 110 height 37
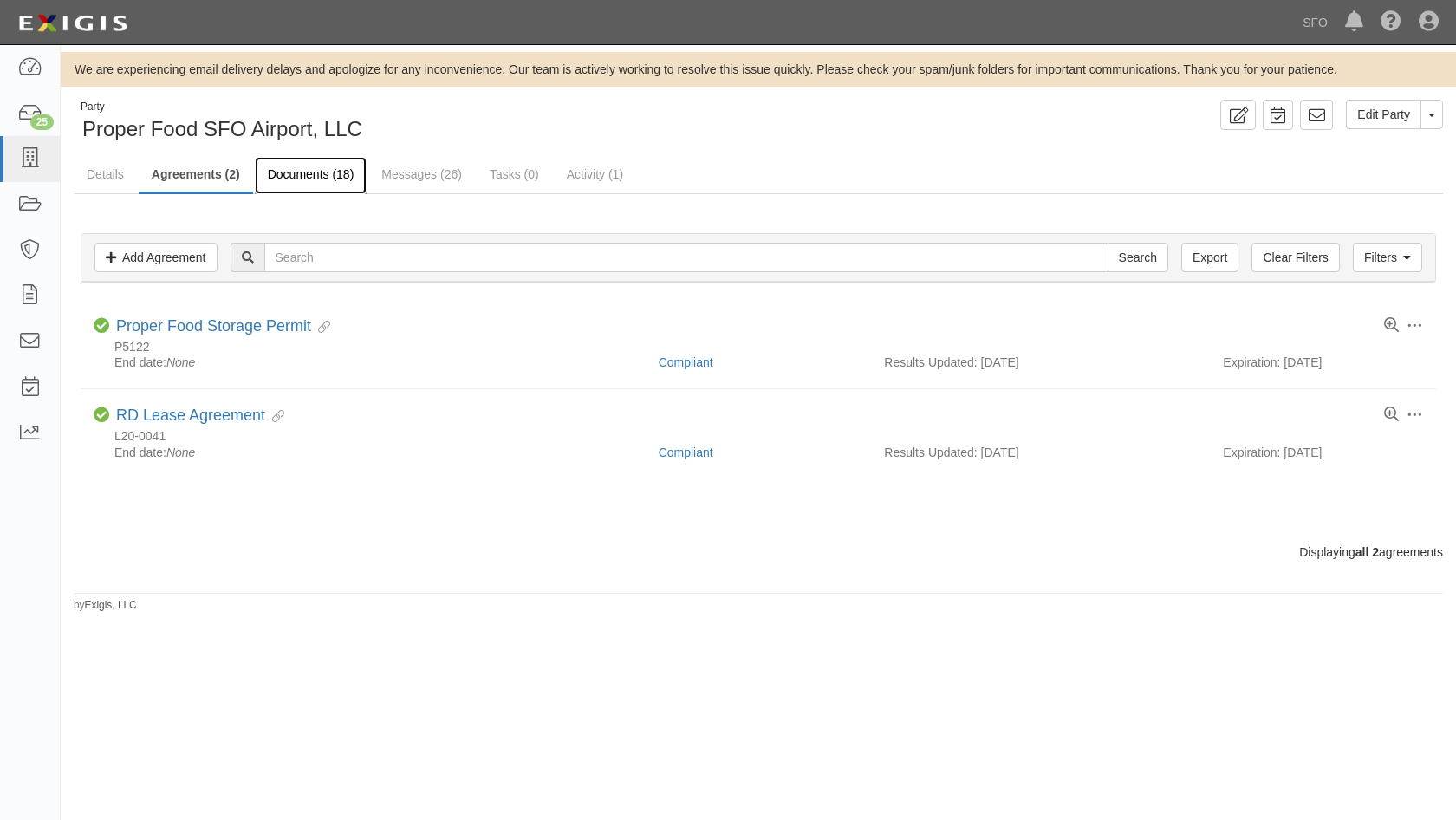
click at [307, 176] on link "Documents (18)" at bounding box center [311, 175] width 113 height 37
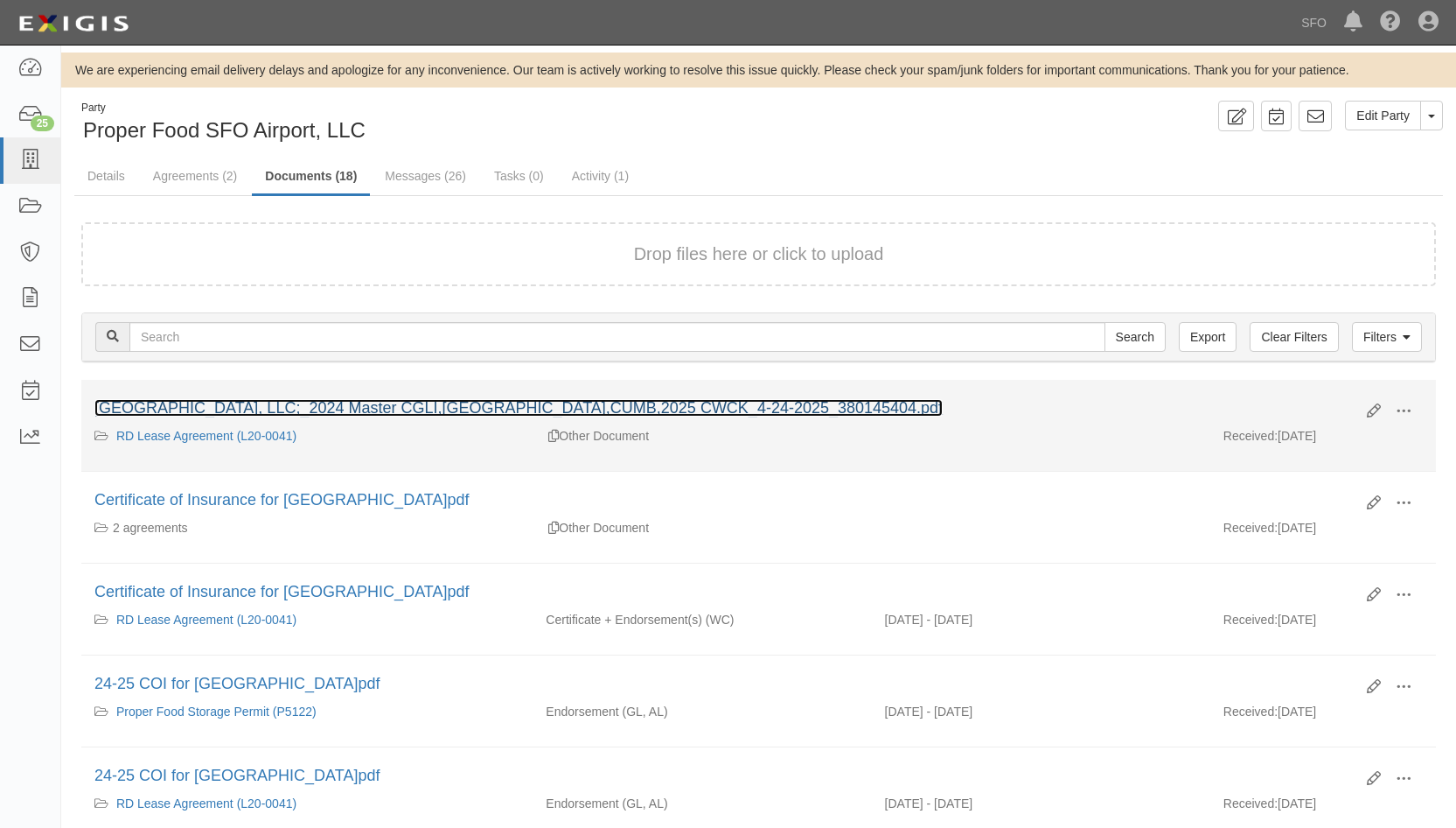
click at [221, 404] on link "San Francisco International Airport_ProperFood, LLC;_2024 Master CGLI,CAUT,CUMB…" at bounding box center [519, 407] width 849 height 18
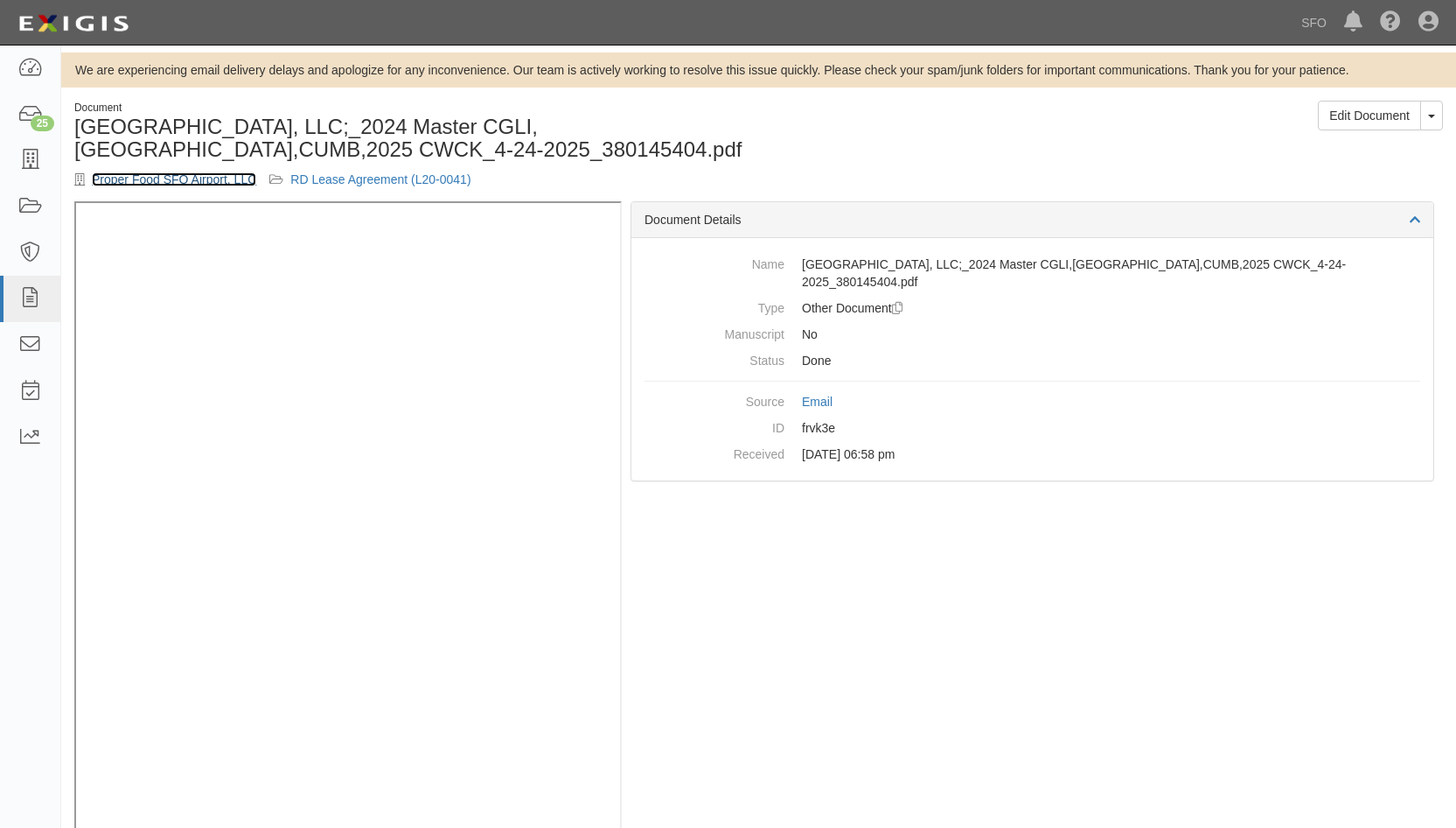
click at [197, 173] on link "Proper Food SFO Airport, LLC" at bounding box center [174, 179] width 164 height 14
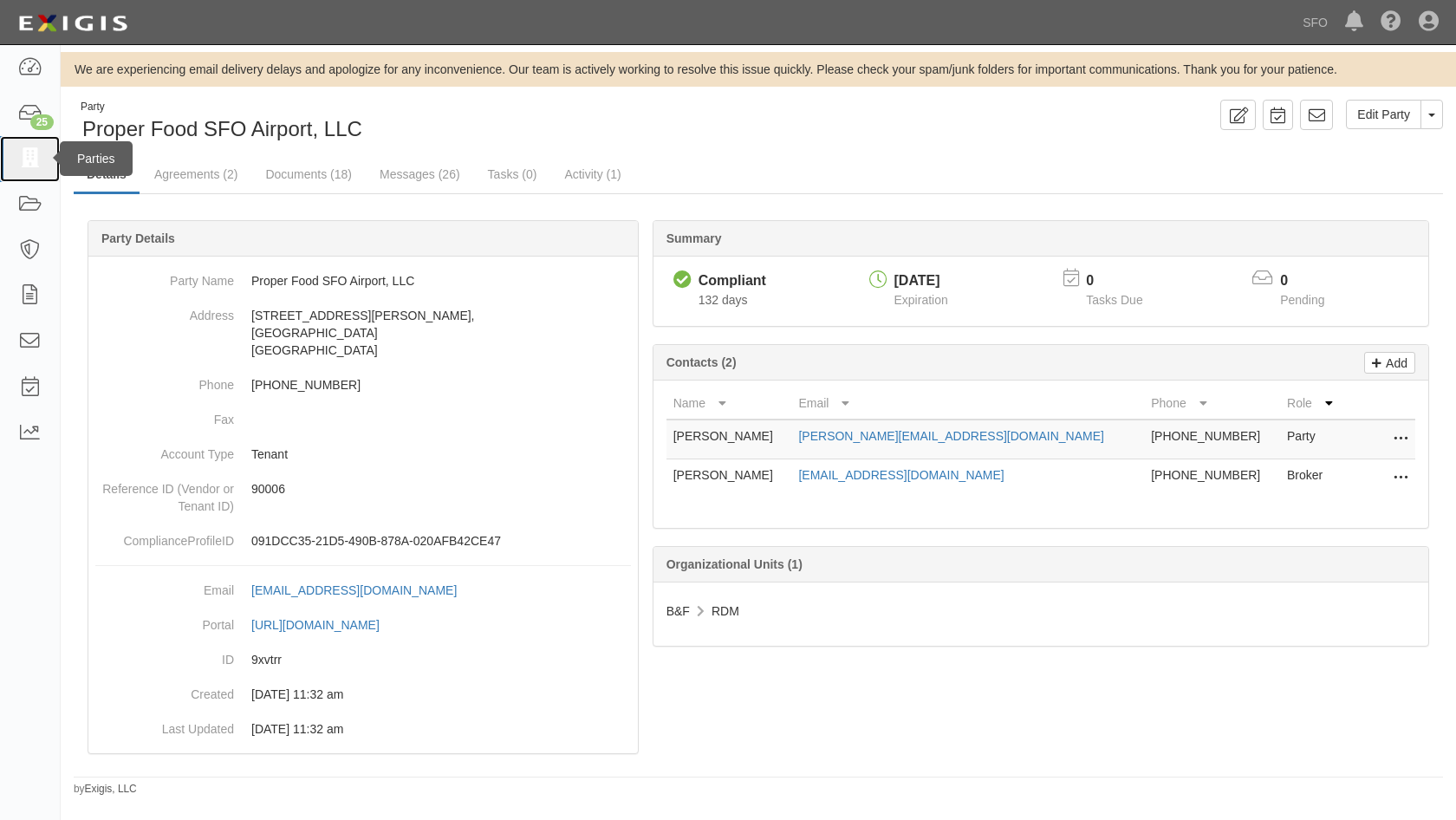
click at [27, 157] on icon at bounding box center [30, 158] width 24 height 20
click at [42, 166] on icon at bounding box center [30, 158] width 24 height 20
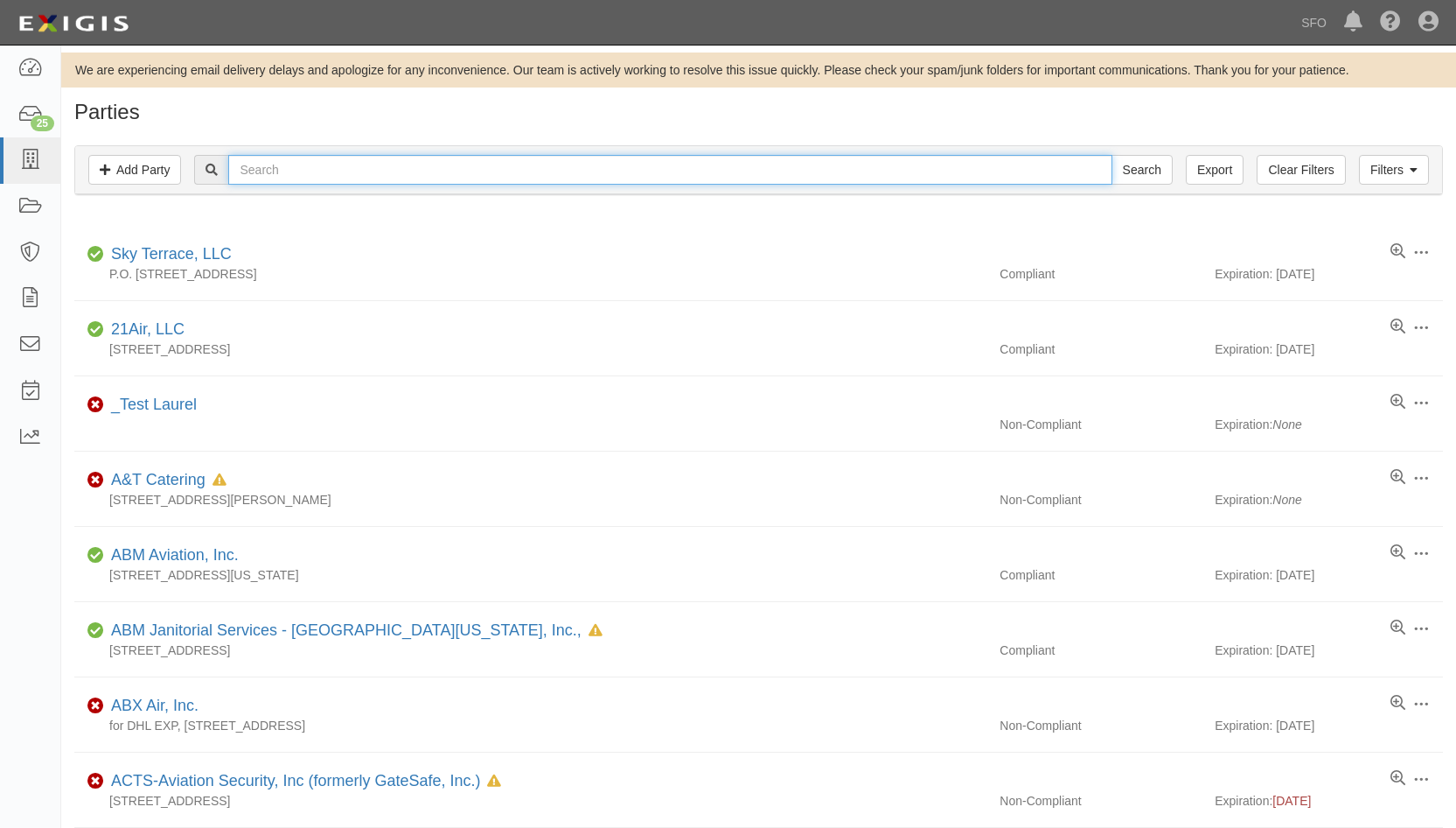
click at [289, 165] on input "text" at bounding box center [670, 169] width 883 height 30
type input "off"
click at [1111, 155] on input "Search" at bounding box center [1142, 169] width 61 height 30
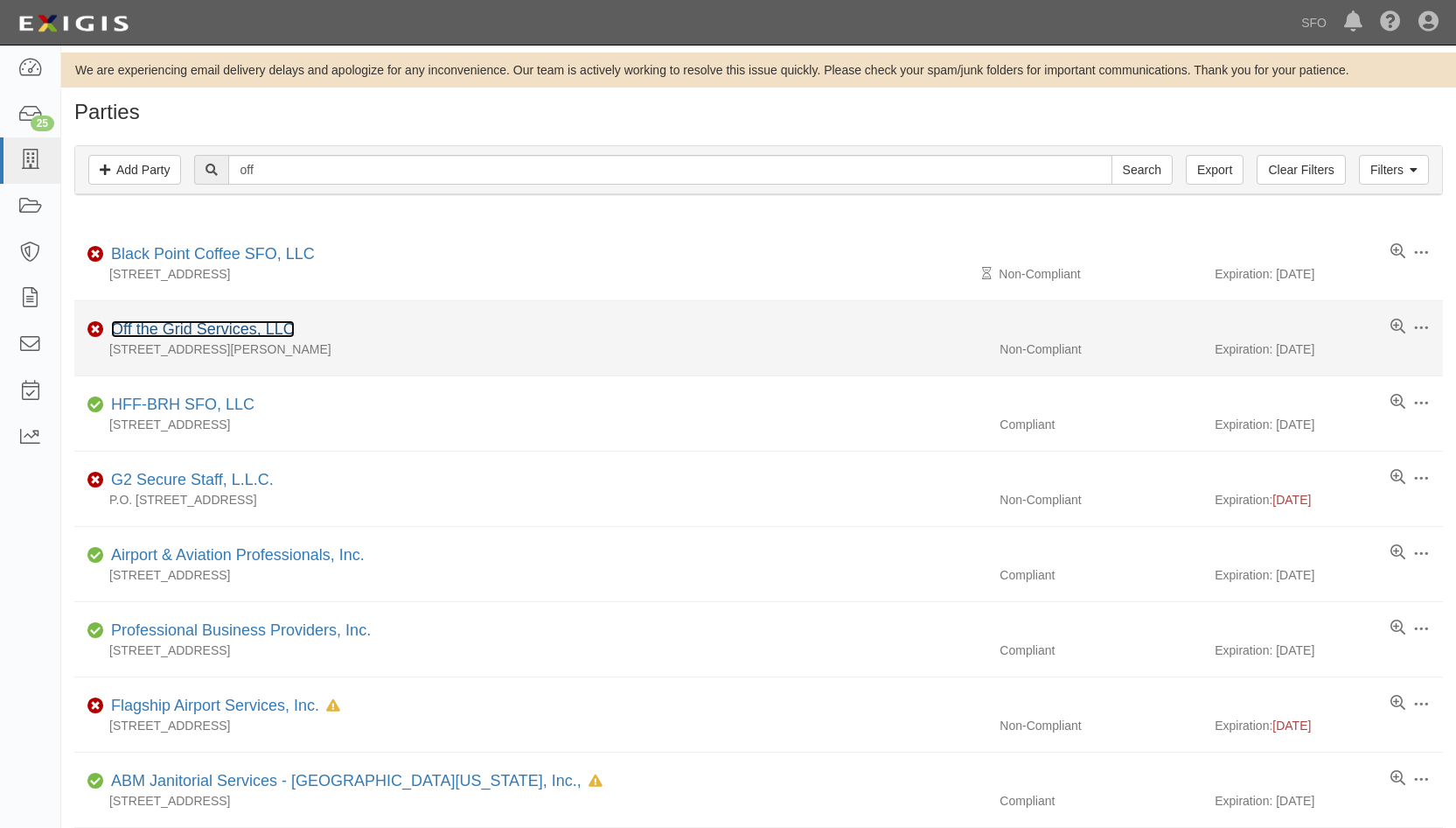
click at [216, 329] on link "Off the Grid Services, LLC" at bounding box center [203, 329] width 183 height 18
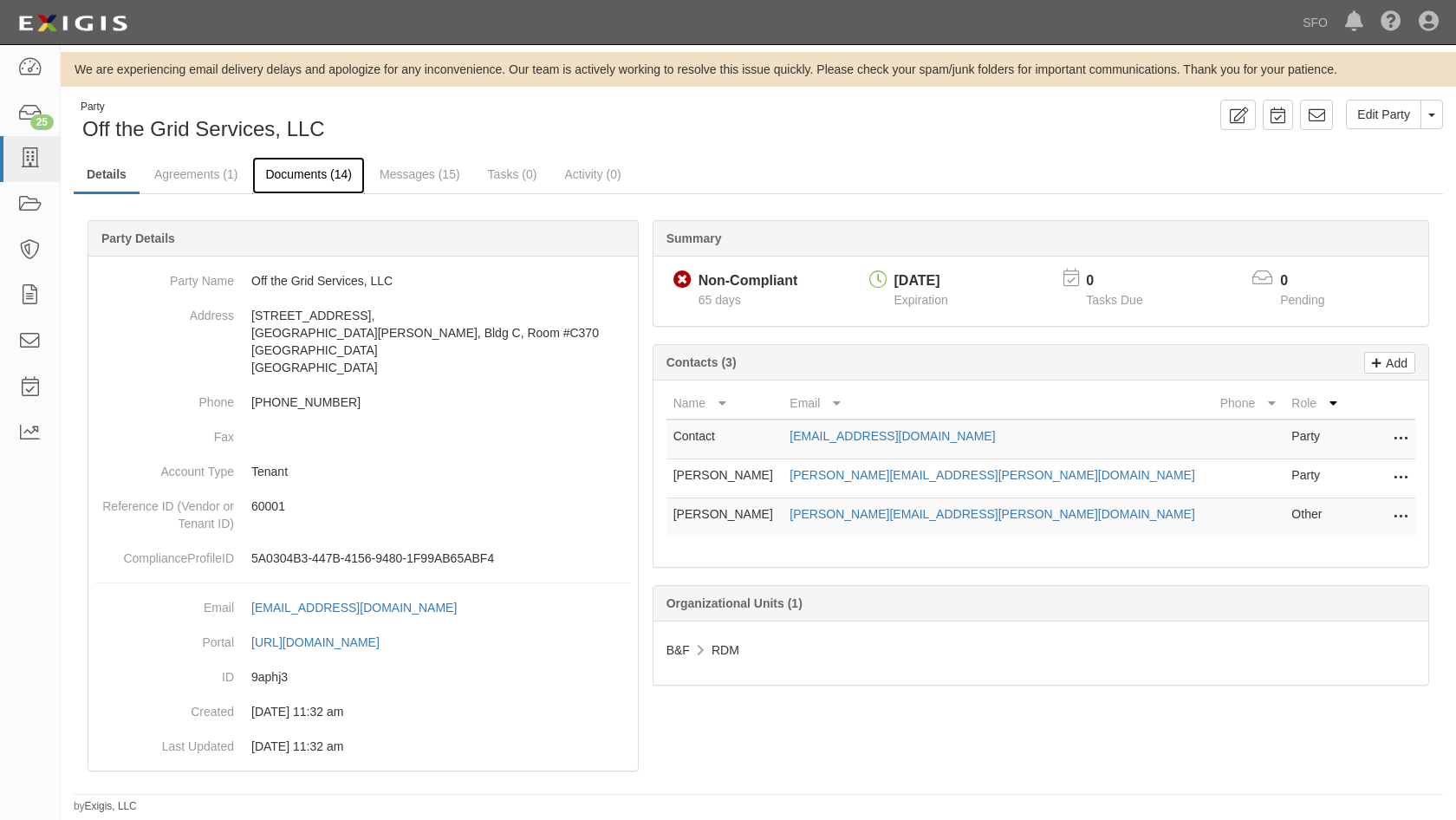
click at [276, 171] on link "Documents (14)" at bounding box center [309, 175] width 113 height 37
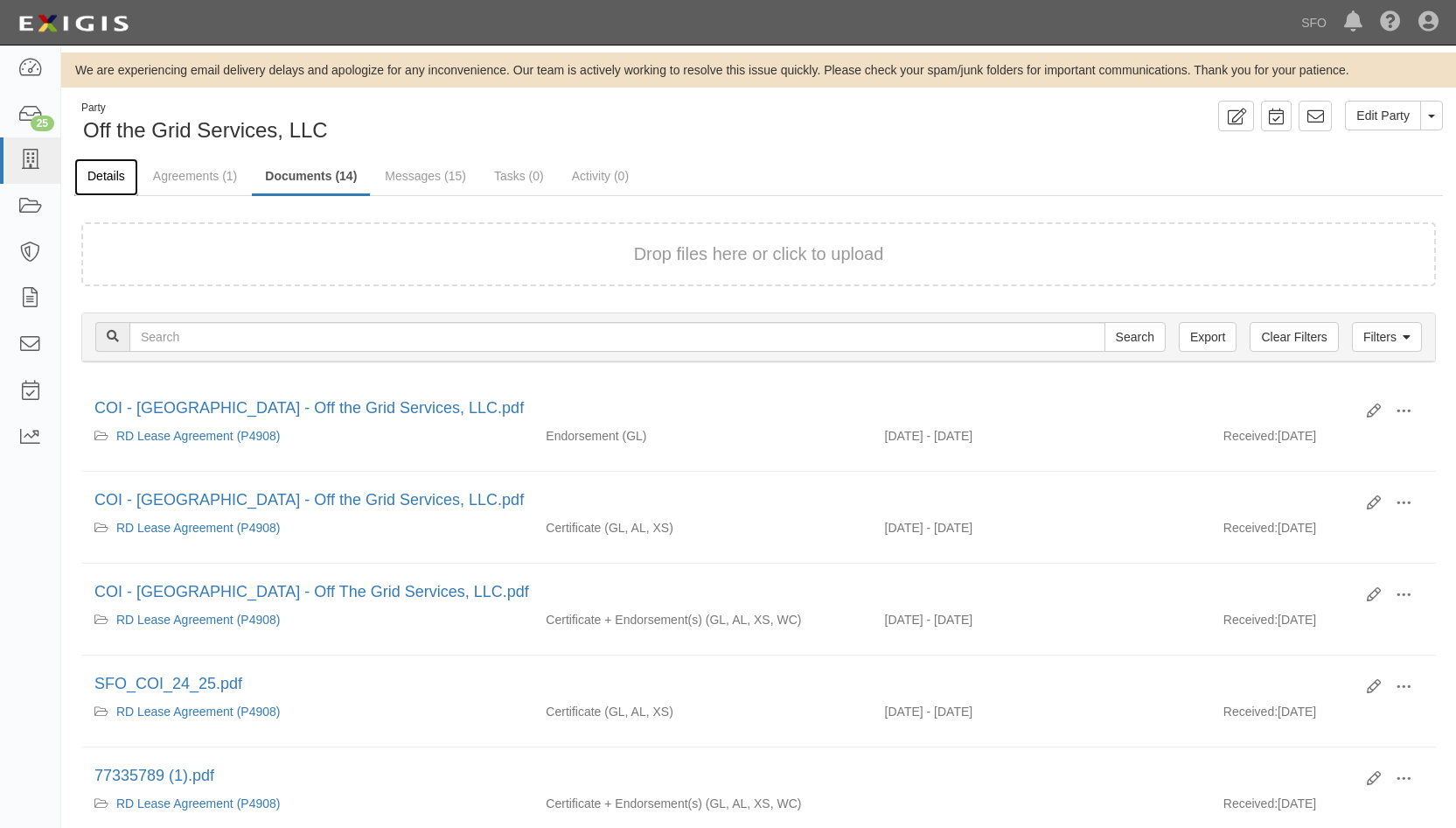
click at [107, 182] on link "Details" at bounding box center [106, 176] width 64 height 38
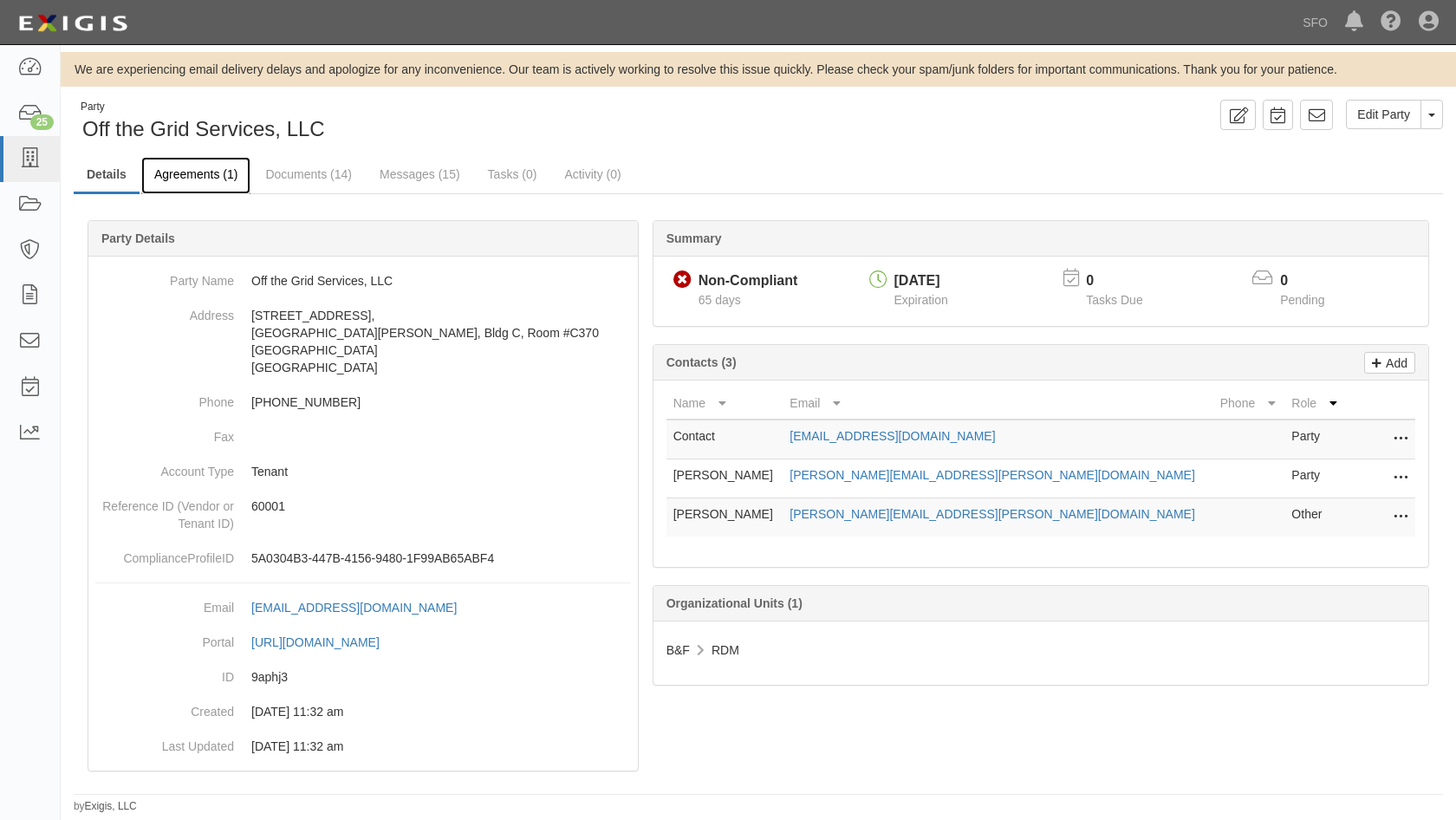
click at [173, 178] on link "Agreements (1)" at bounding box center [196, 175] width 110 height 37
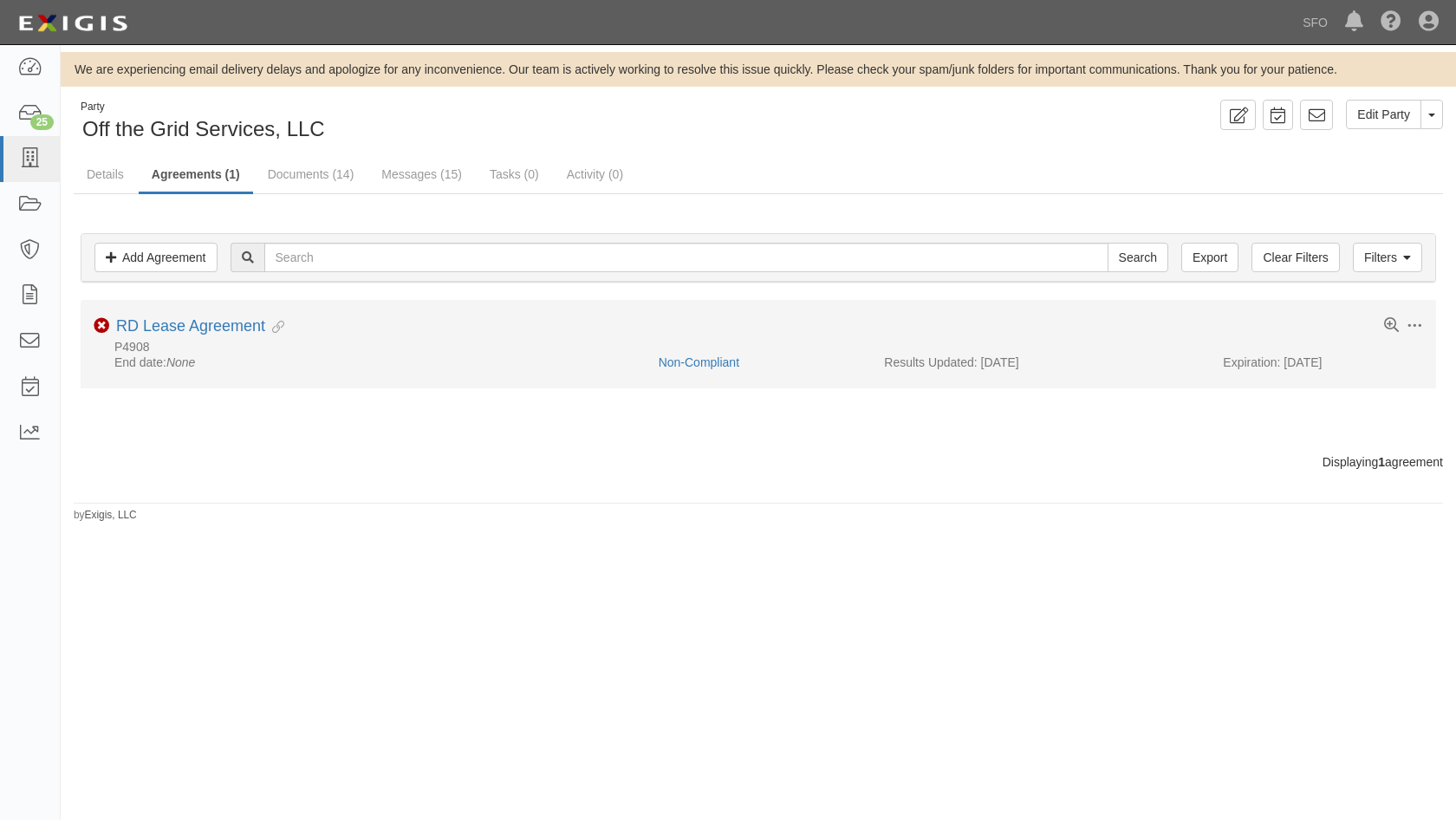
click at [186, 336] on div "RD Lease Agreement Evidence Linked" at bounding box center [200, 327] width 168 height 19
click at [190, 322] on link "RD Lease Agreement" at bounding box center [190, 326] width 149 height 17
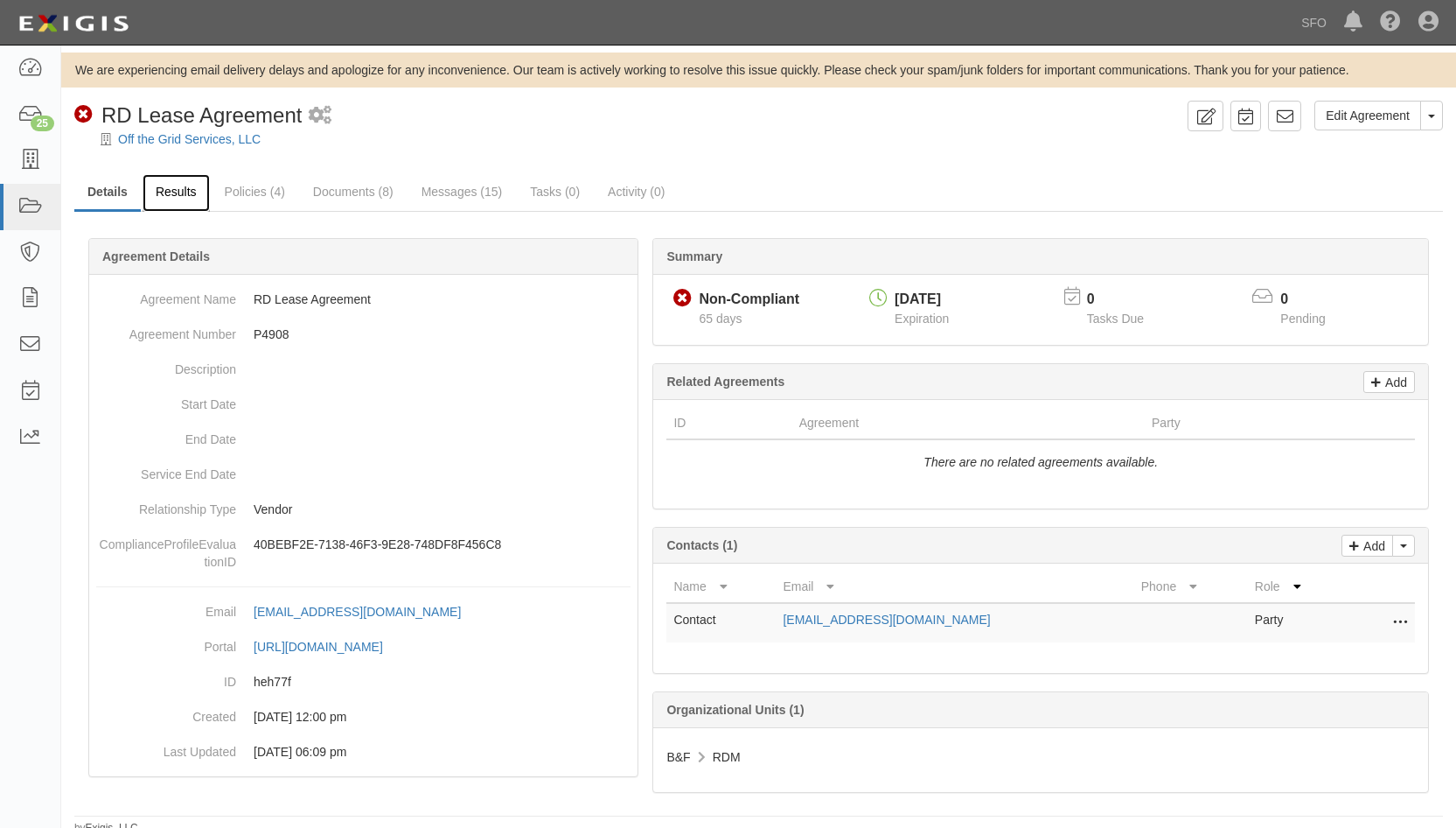
click at [197, 200] on link "Results" at bounding box center [176, 192] width 68 height 38
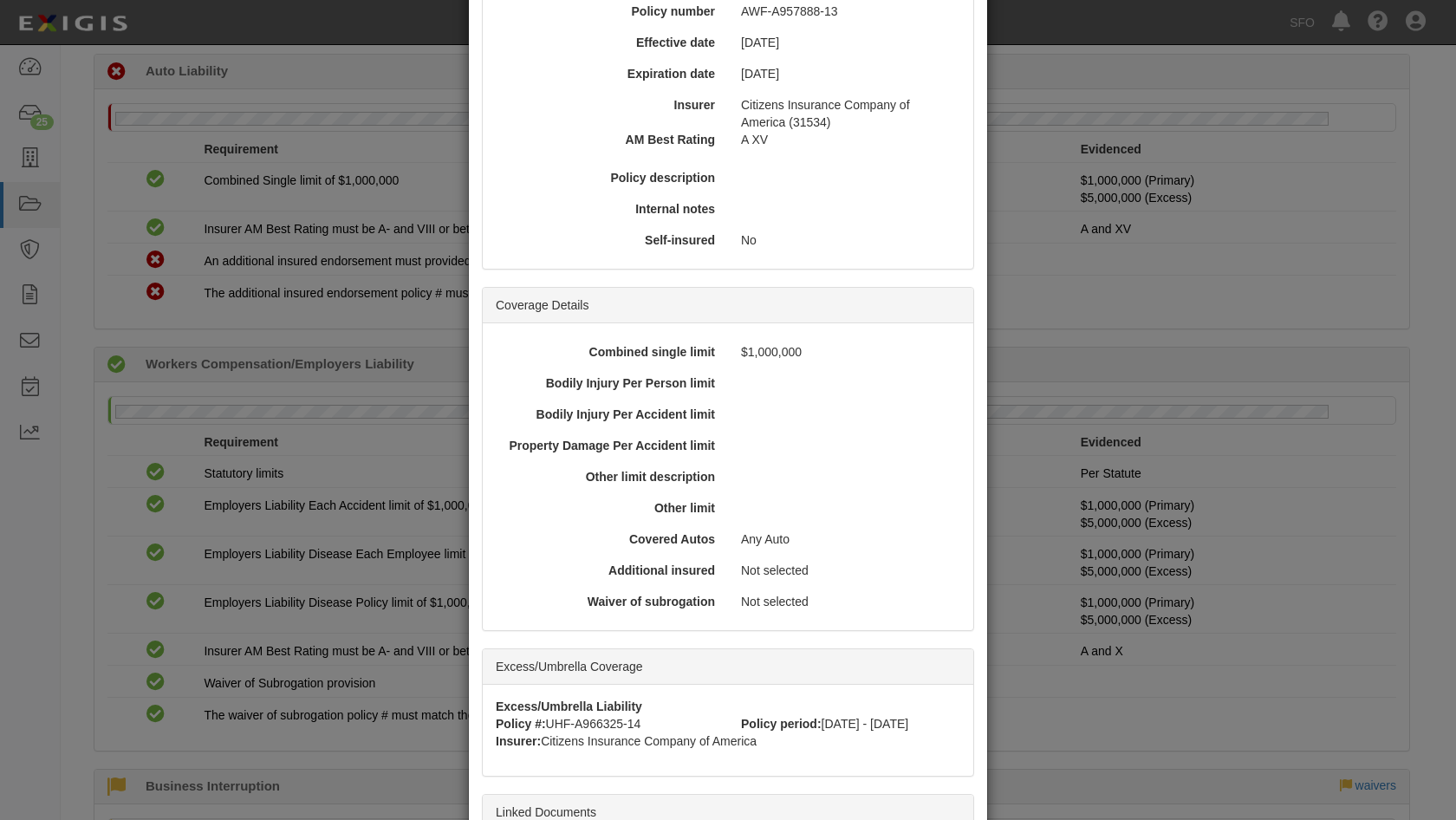
scroll to position [376, 0]
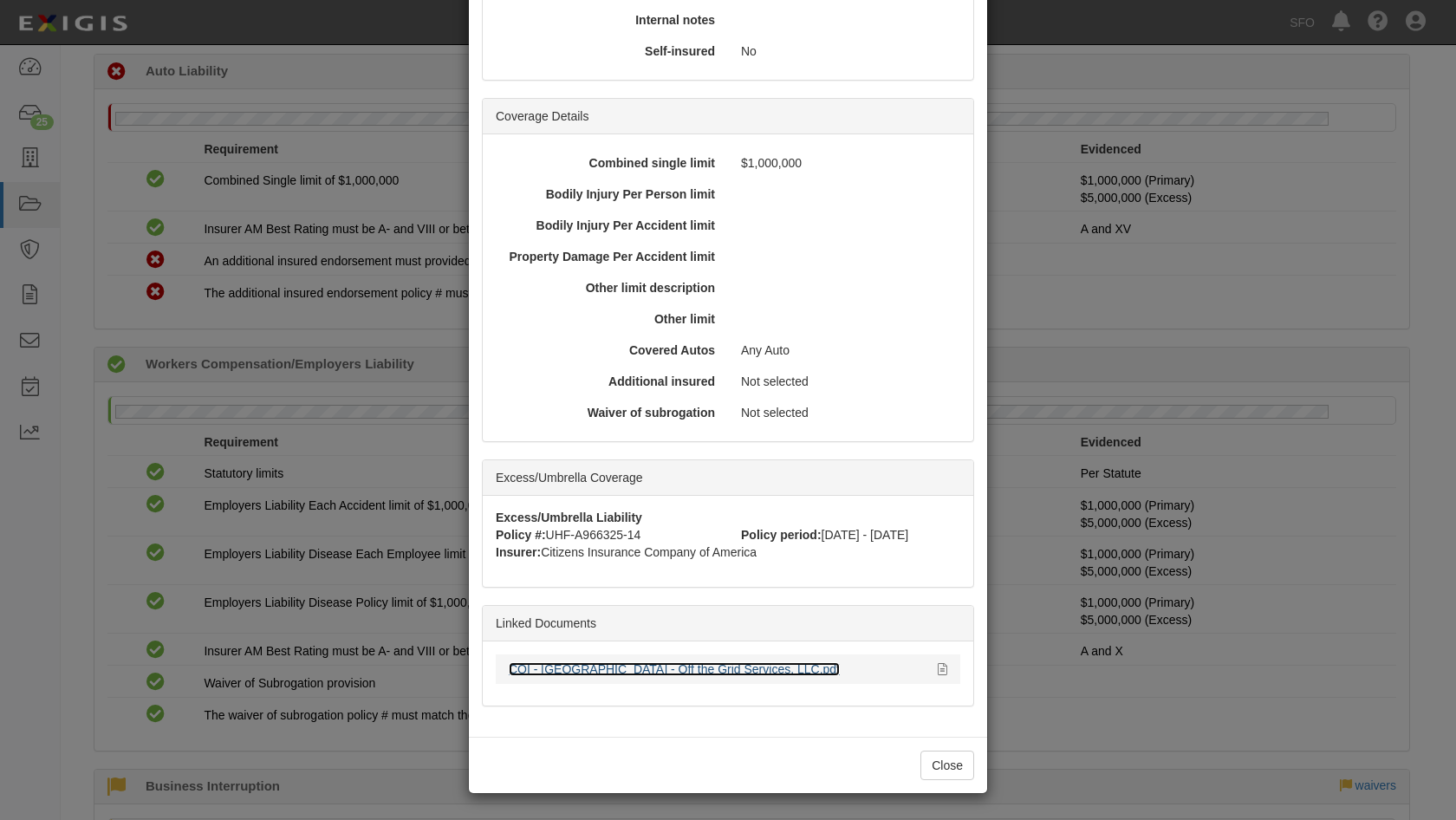
click at [550, 674] on link "COI - San Francisco International Airport - Off the Grid Services, LLC.pdf" at bounding box center [674, 669] width 331 height 14
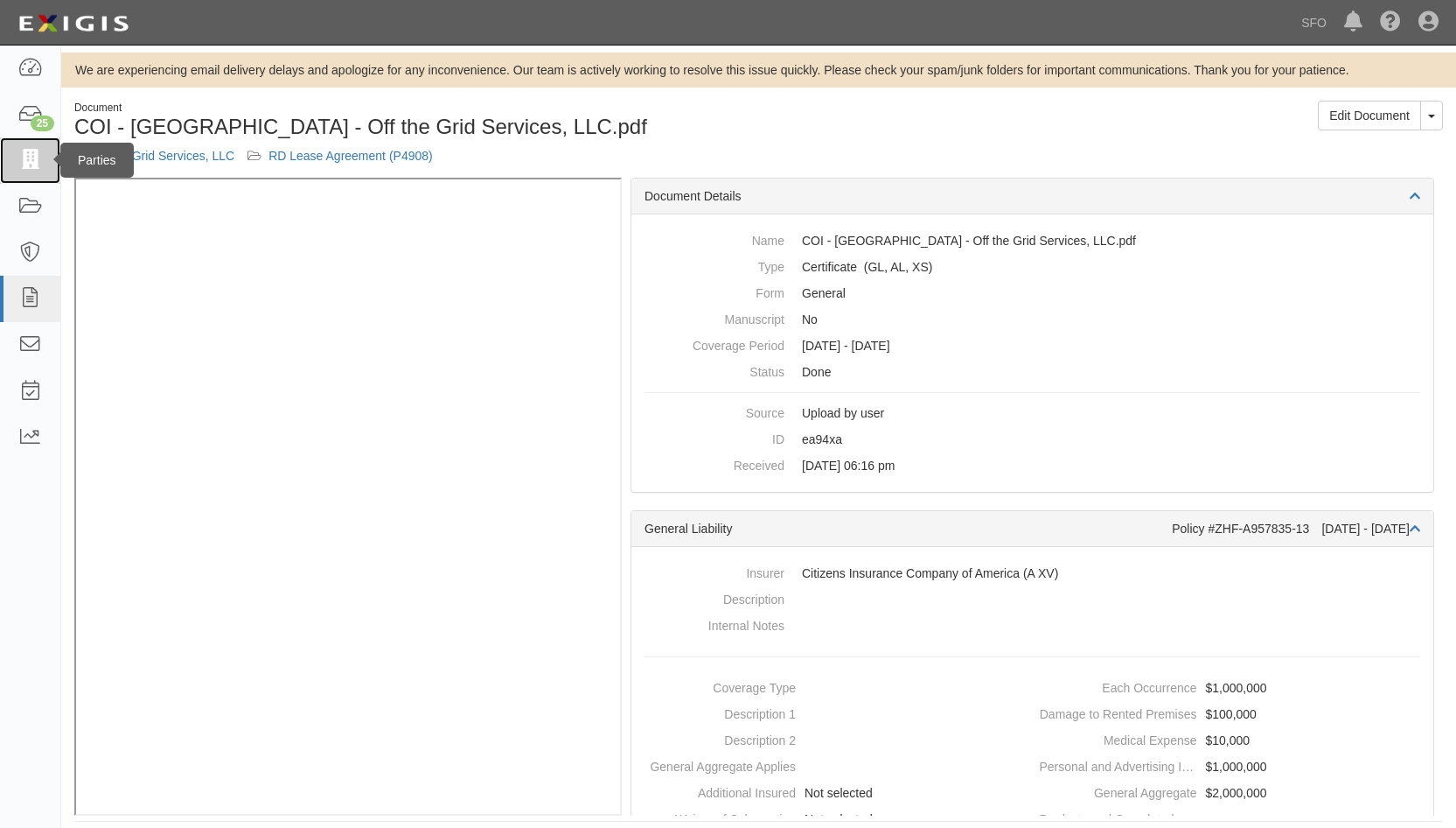
click at [36, 166] on icon at bounding box center [30, 160] width 25 height 20
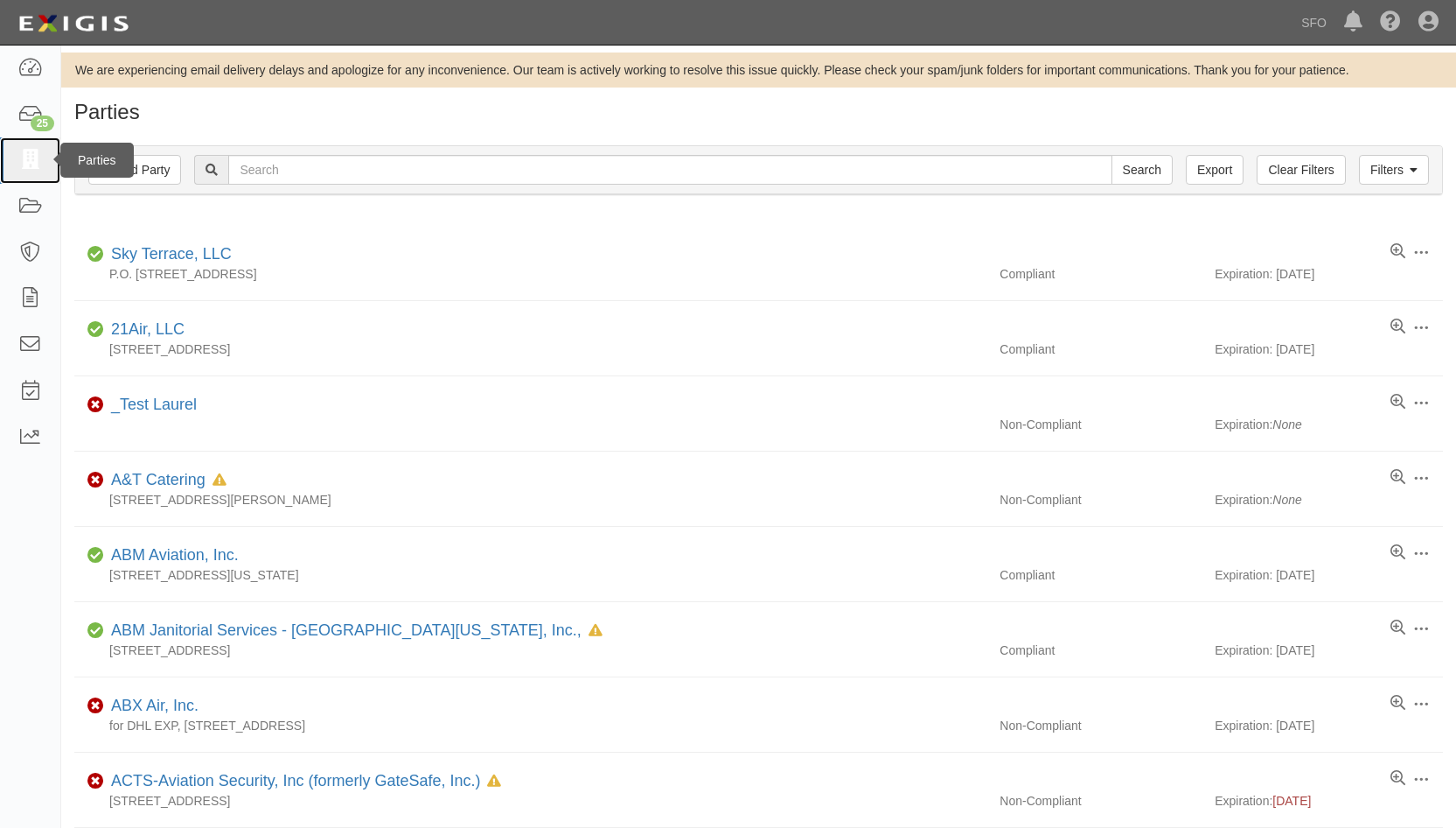
click at [37, 170] on icon at bounding box center [30, 160] width 25 height 20
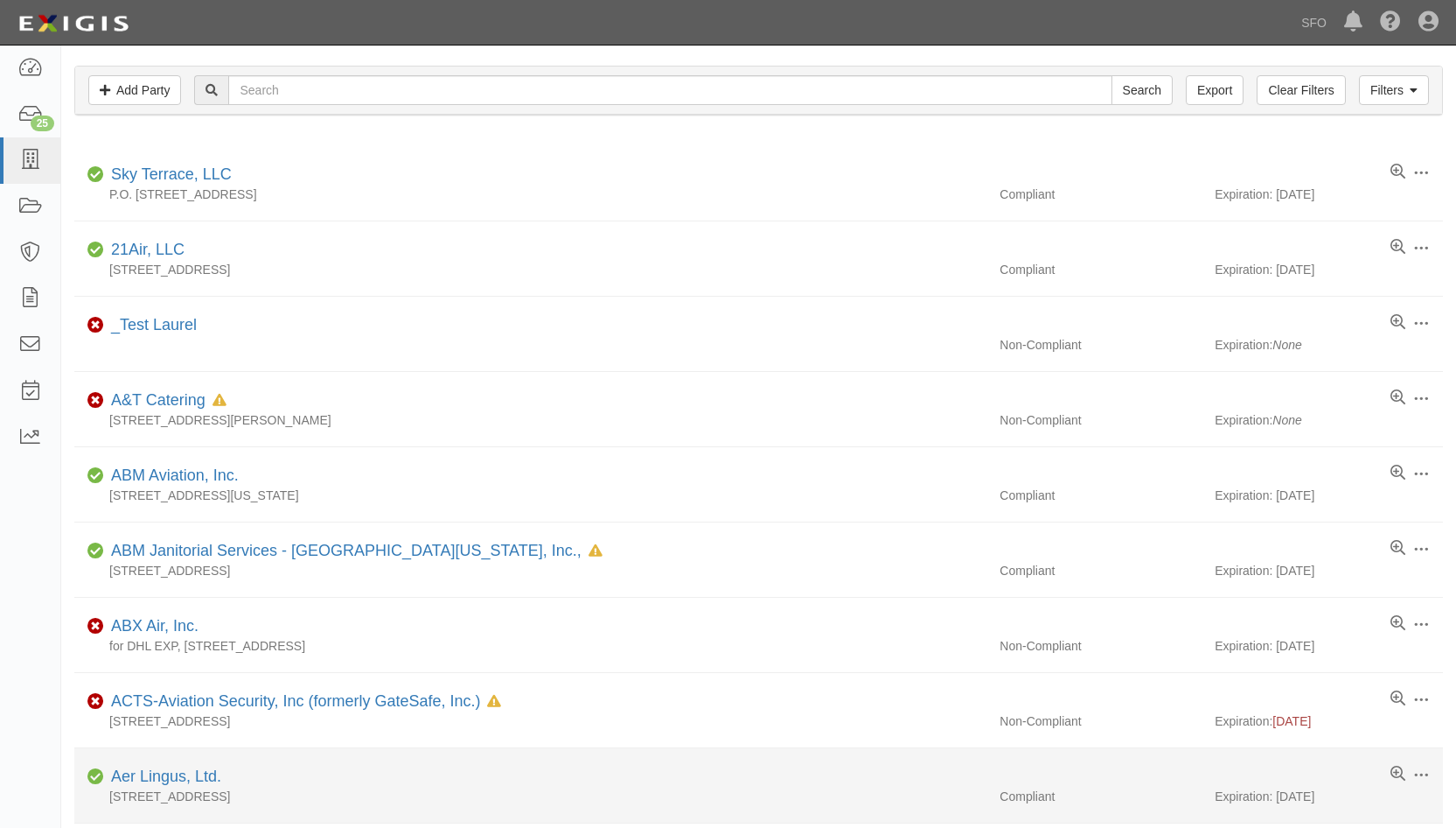
scroll to position [175, 0]
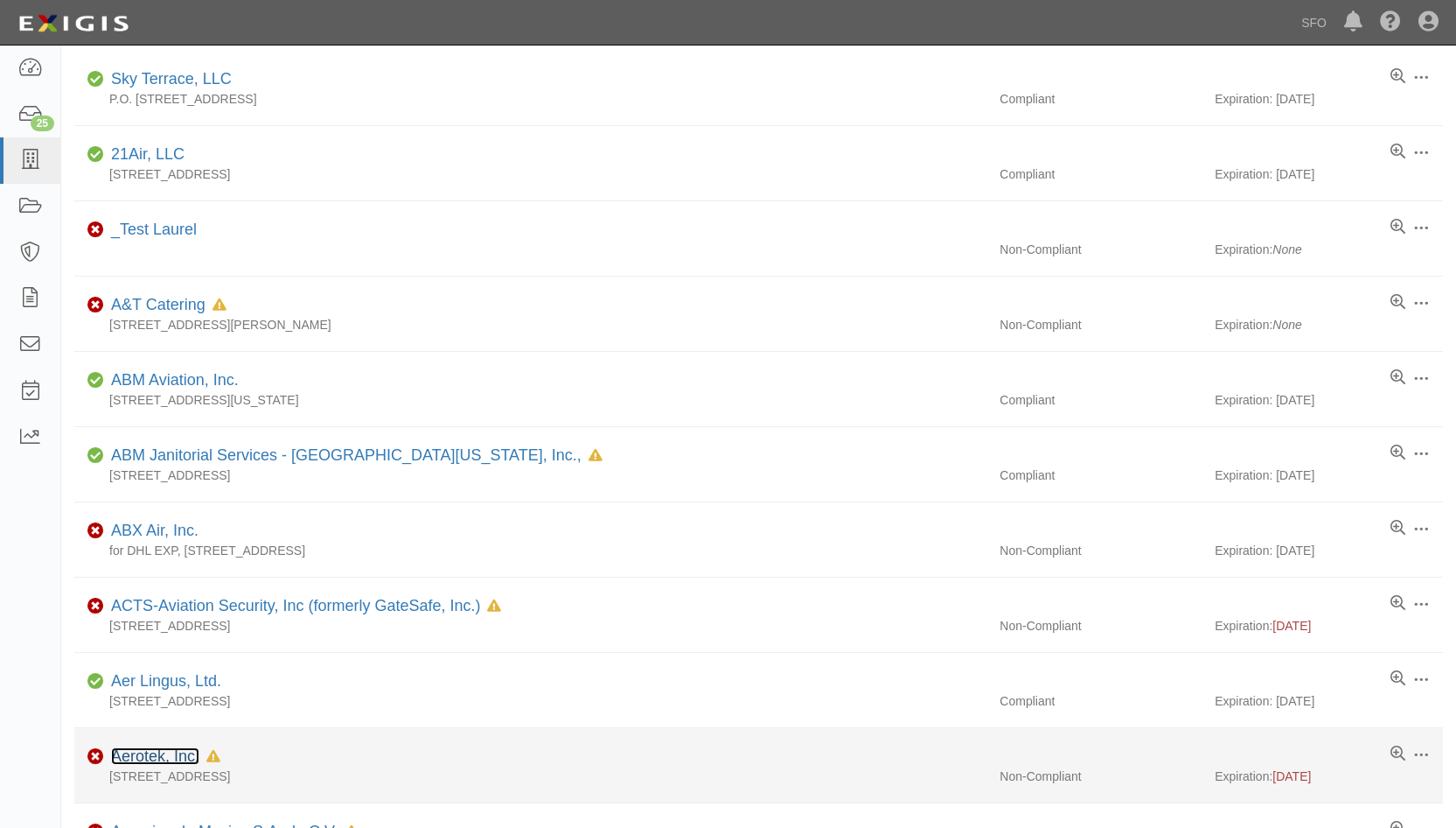
click at [161, 752] on link "Aerotek, Inc." at bounding box center [155, 756] width 89 height 18
